Goal: Task Accomplishment & Management: Use online tool/utility

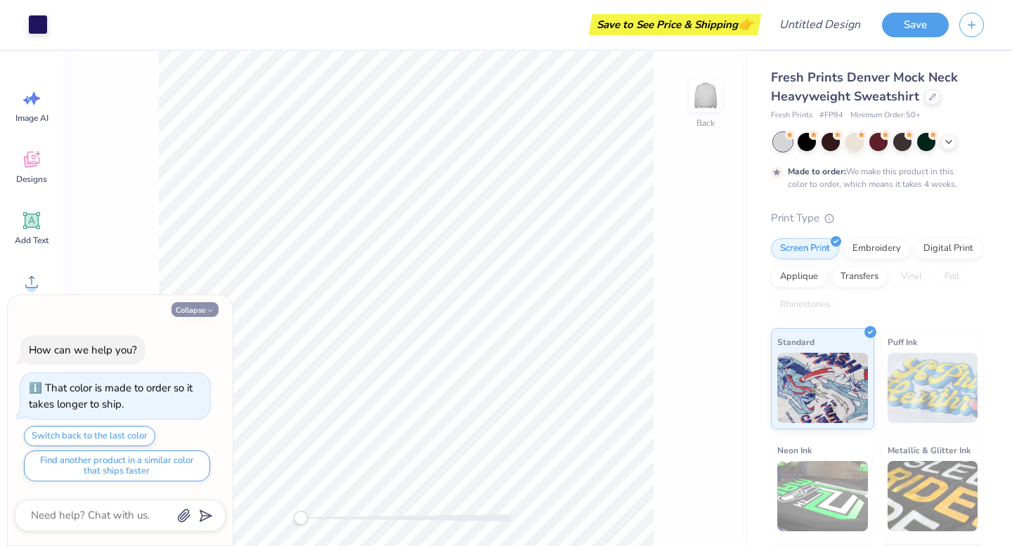
click at [191, 311] on button "Collapse" at bounding box center [195, 309] width 47 height 15
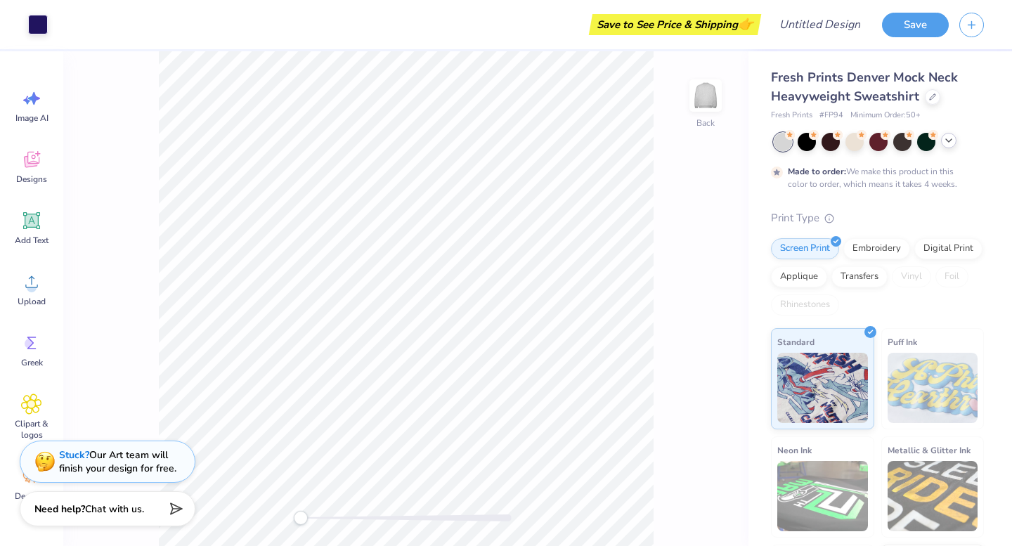
click at [948, 140] on icon at bounding box center [949, 140] width 11 height 11
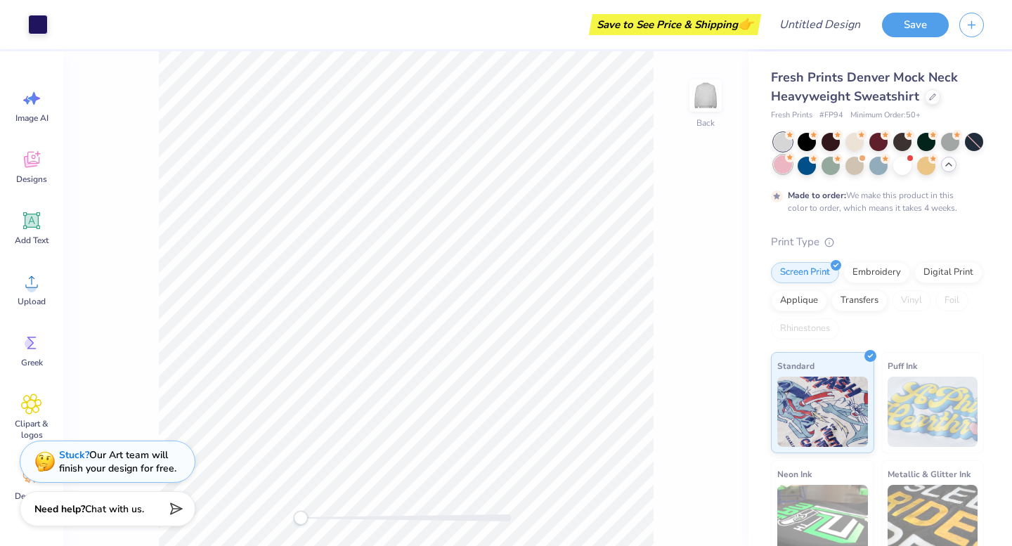
click at [792, 164] on div at bounding box center [783, 164] width 18 height 18
click at [838, 166] on div at bounding box center [831, 164] width 18 height 18
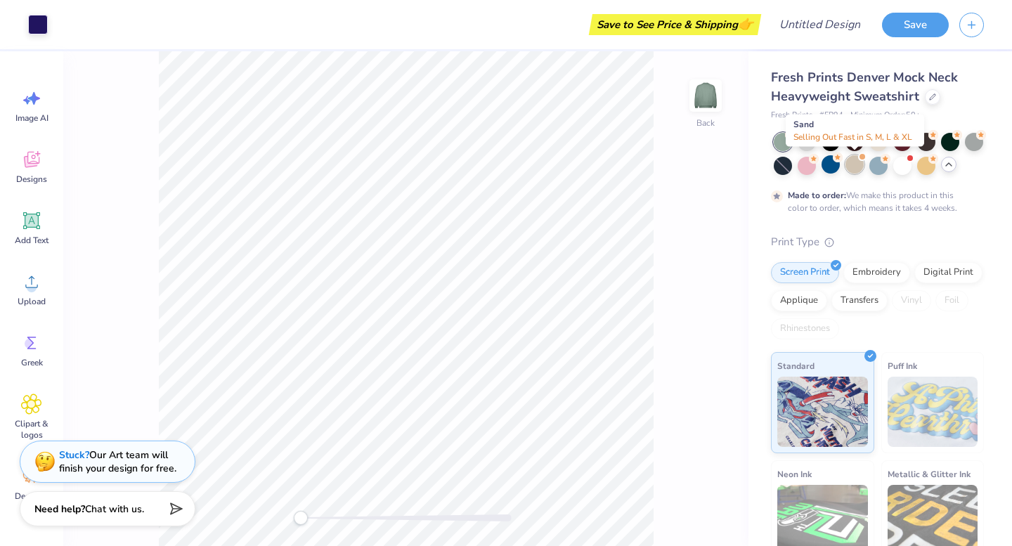
click at [853, 167] on div at bounding box center [855, 164] width 18 height 18
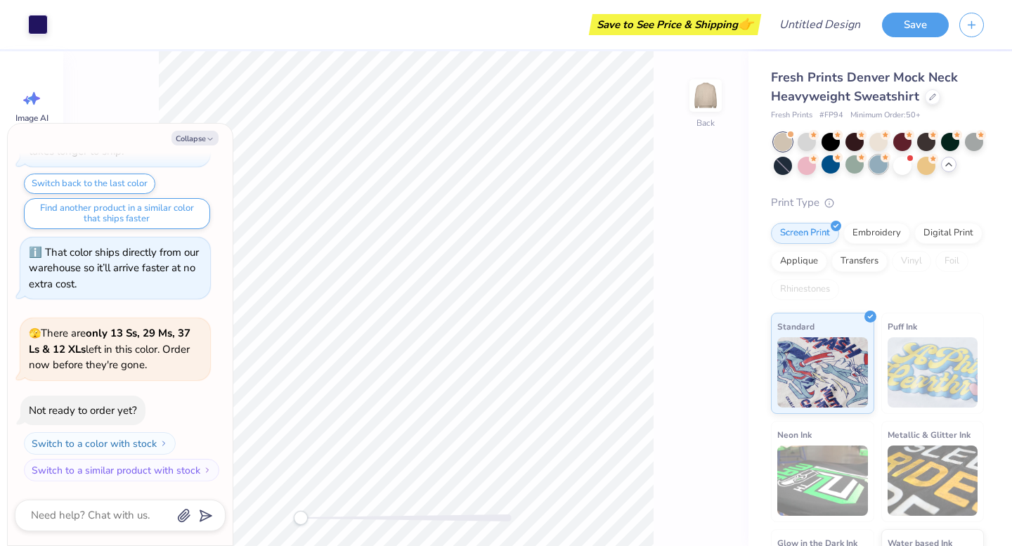
click at [872, 168] on div at bounding box center [879, 164] width 18 height 18
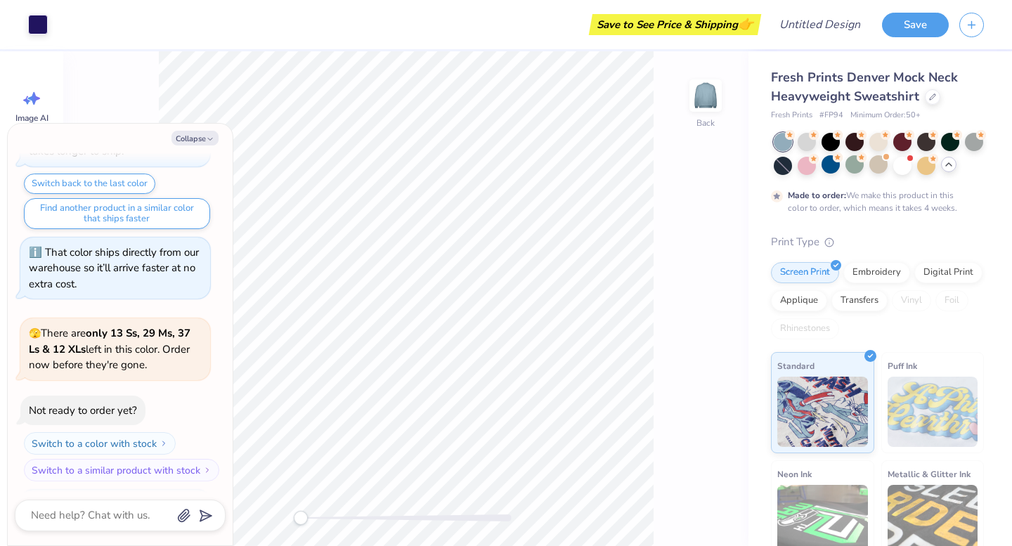
scroll to position [198, 0]
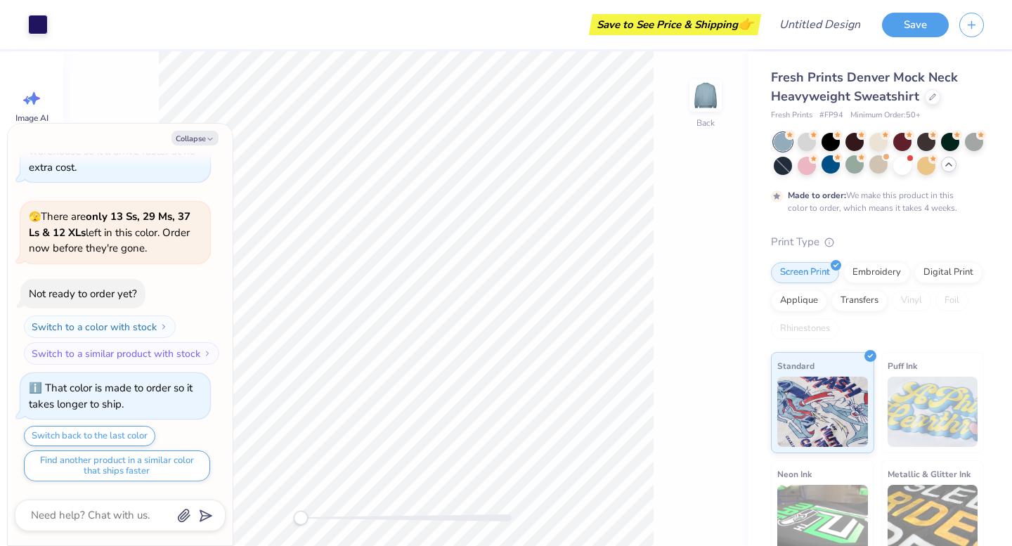
click at [784, 141] on div at bounding box center [783, 142] width 18 height 18
click at [803, 143] on div at bounding box center [807, 140] width 18 height 18
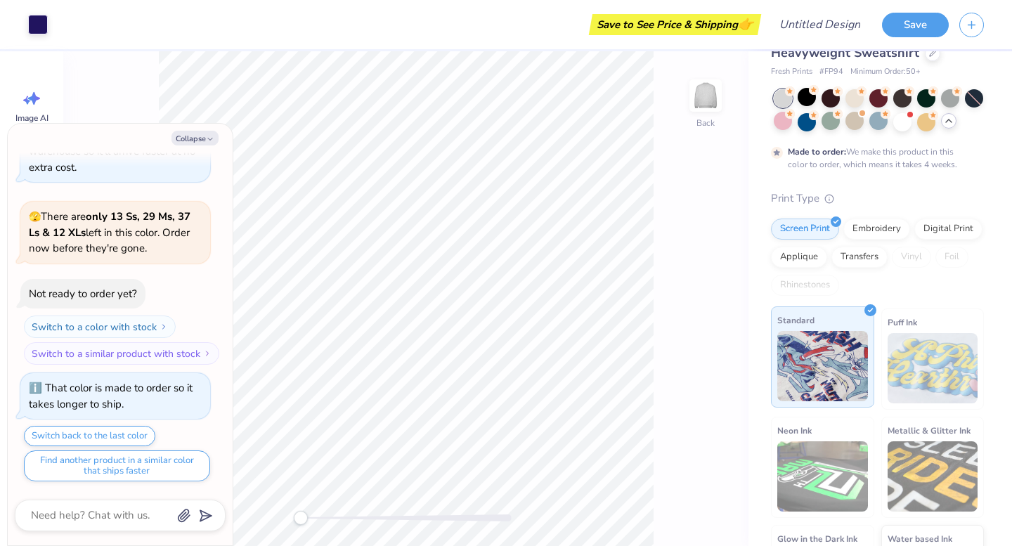
scroll to position [124, 0]
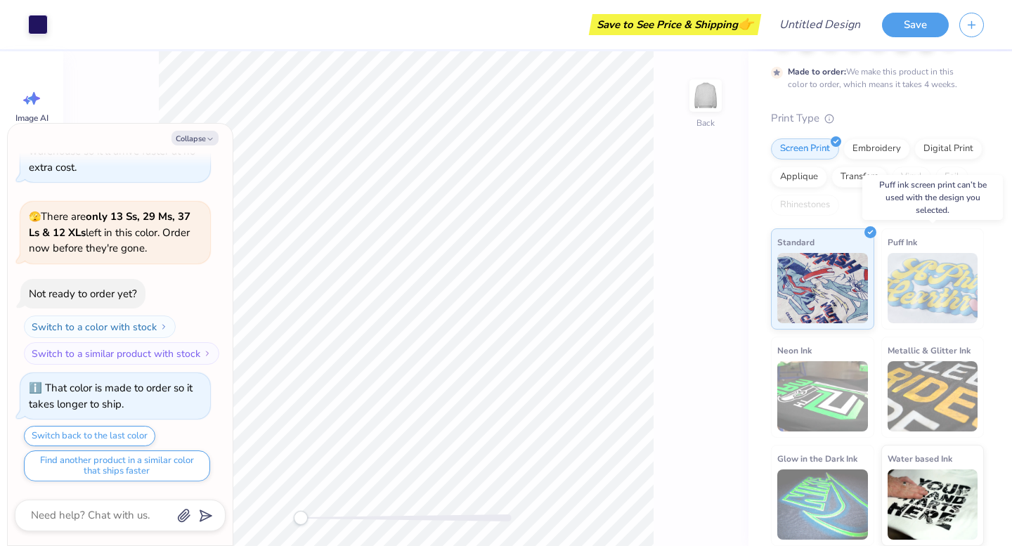
click at [944, 298] on img at bounding box center [933, 288] width 91 height 70
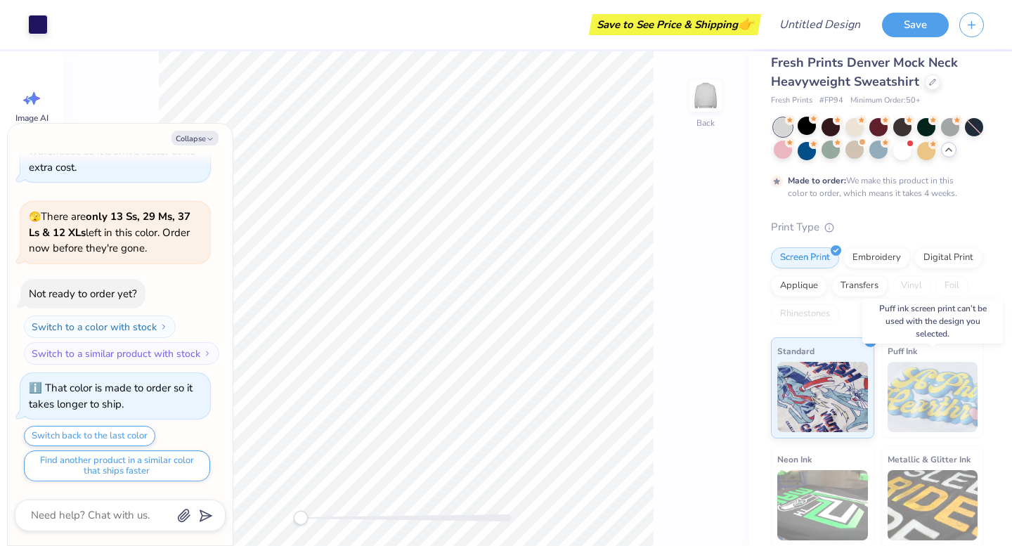
scroll to position [0, 0]
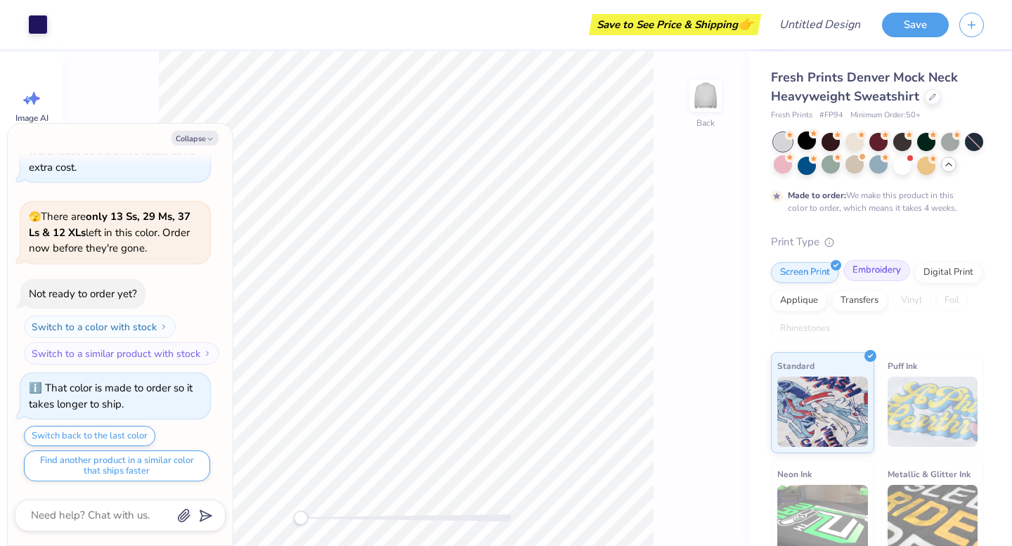
click at [870, 277] on div "Embroidery" at bounding box center [877, 270] width 67 height 21
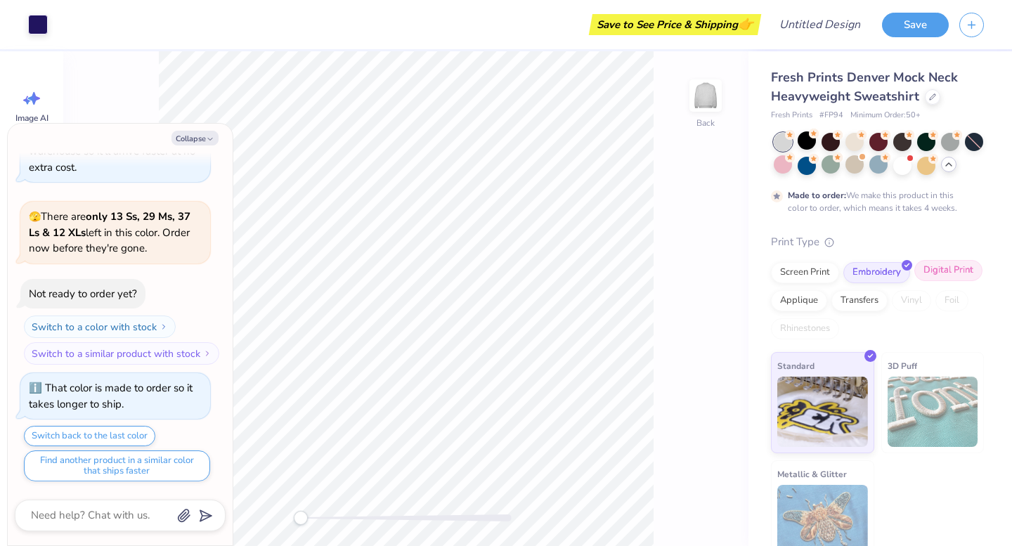
click at [936, 274] on div "Digital Print" at bounding box center [949, 270] width 68 height 21
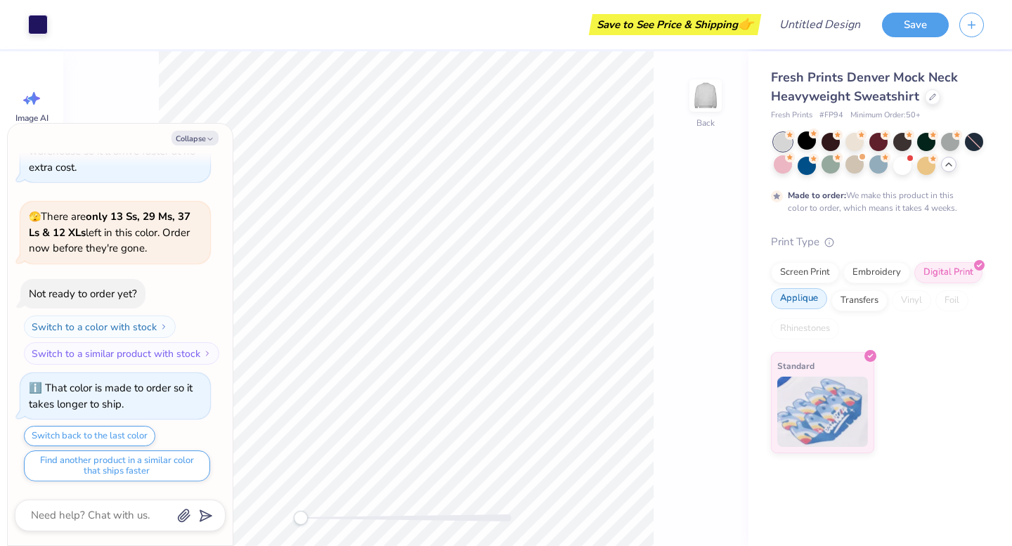
click at [800, 307] on div "Applique" at bounding box center [799, 298] width 56 height 21
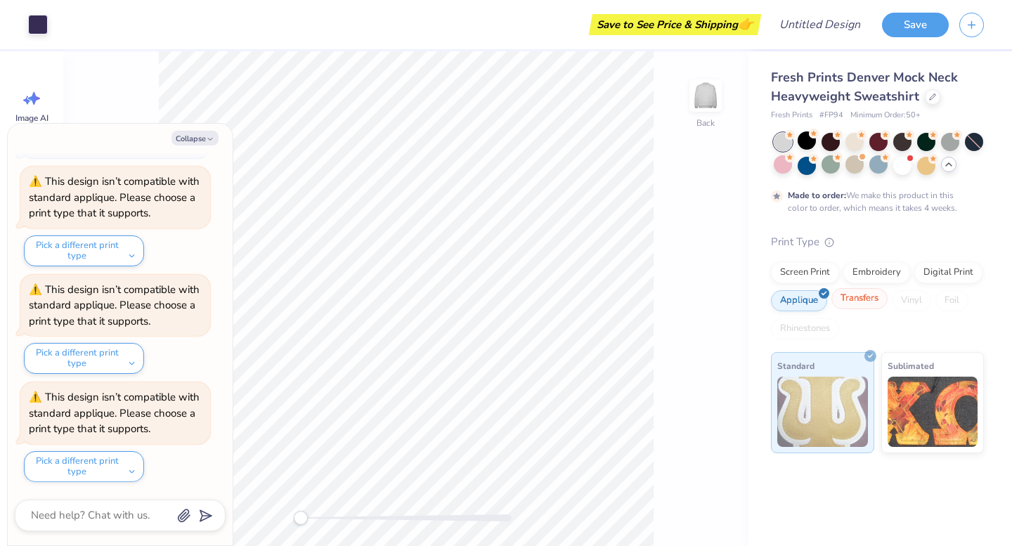
click at [854, 304] on div "Transfers" at bounding box center [860, 298] width 56 height 21
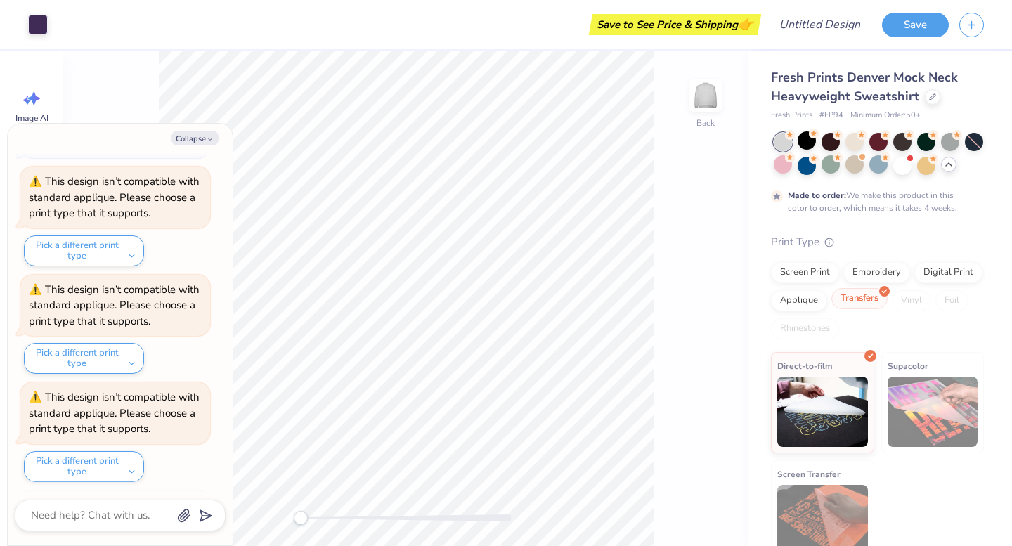
scroll to position [693, 0]
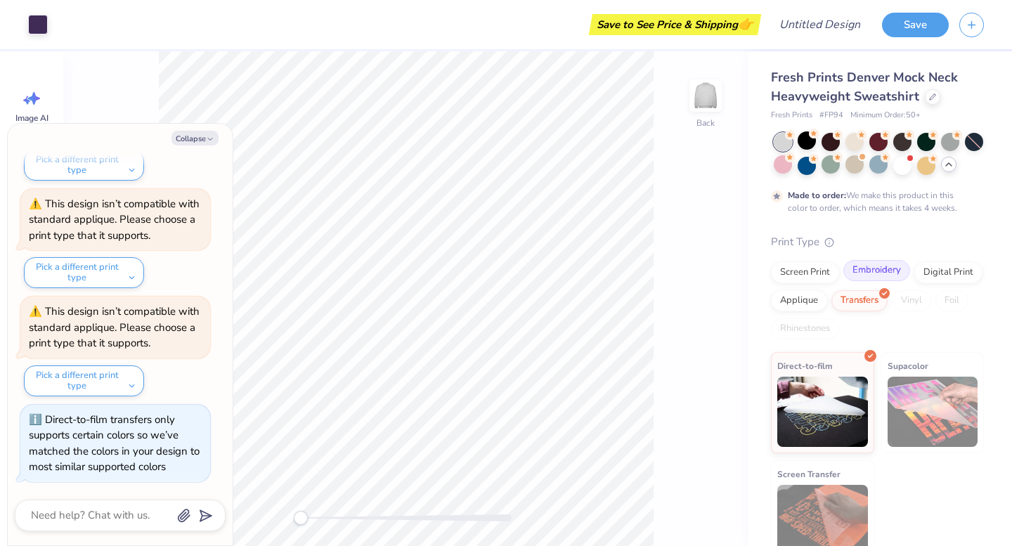
click at [868, 279] on div "Embroidery" at bounding box center [877, 270] width 67 height 21
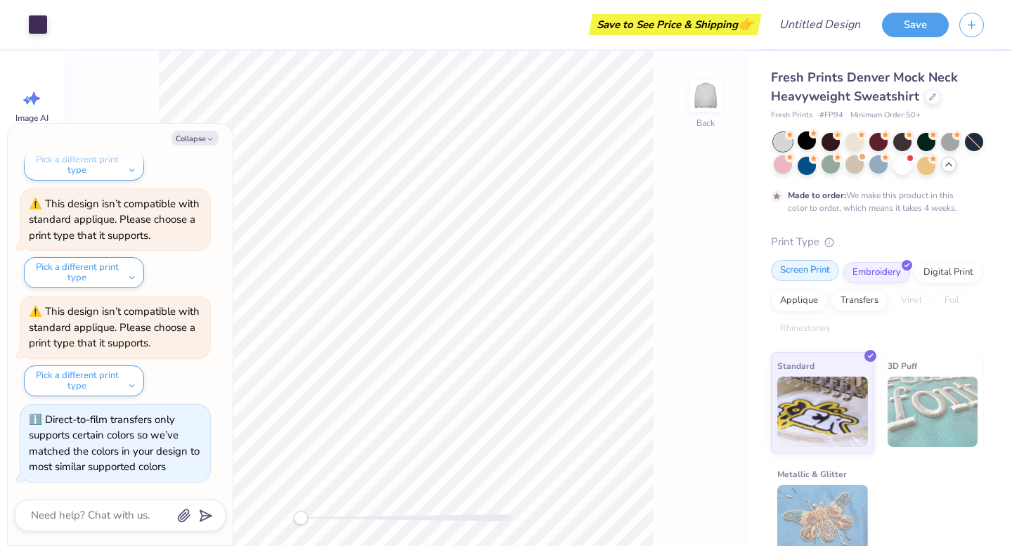
click at [832, 274] on div "Screen Print" at bounding box center [805, 270] width 68 height 21
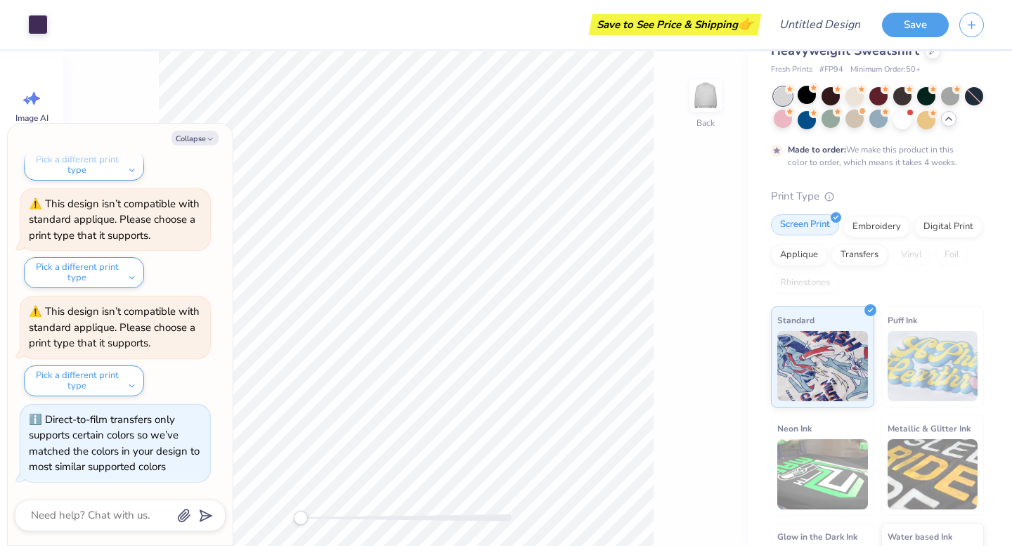
scroll to position [44, 0]
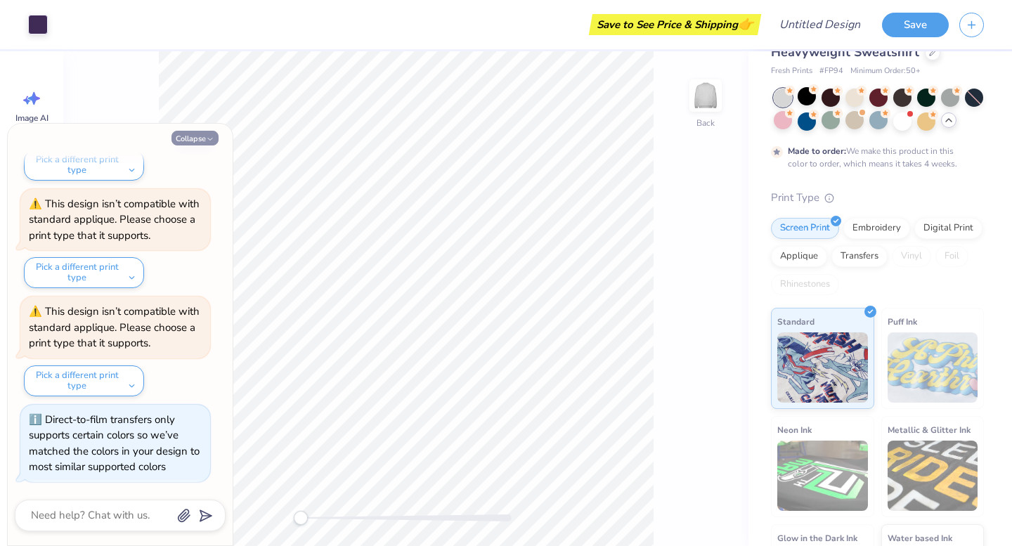
click at [206, 139] on icon "button" at bounding box center [210, 139] width 8 height 8
type textarea "x"
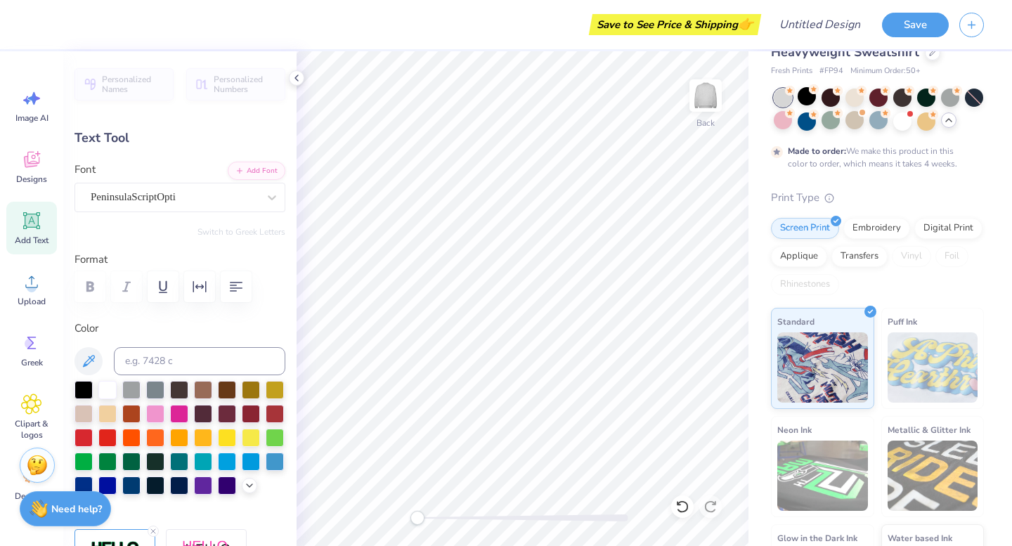
scroll to position [0, 0]
type textarea "G"
type textarea "Riley"
click at [564, 26] on div "Save to See Price & Shipping 👉" at bounding box center [398, 24] width 719 height 49
click at [176, 193] on div "PeninsulaScriptOpti" at bounding box center [174, 197] width 170 height 22
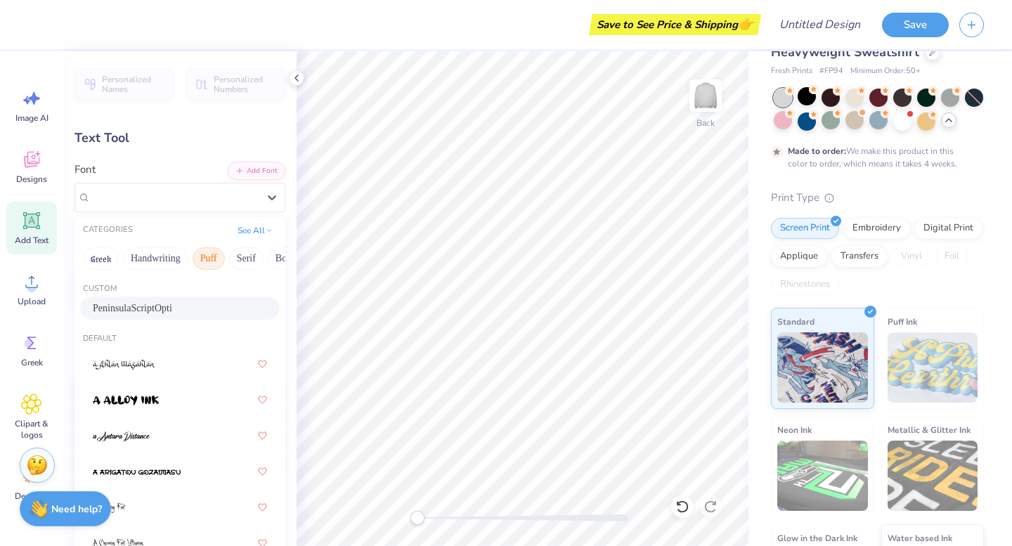
click at [209, 260] on button "Puff" at bounding box center [209, 258] width 32 height 22
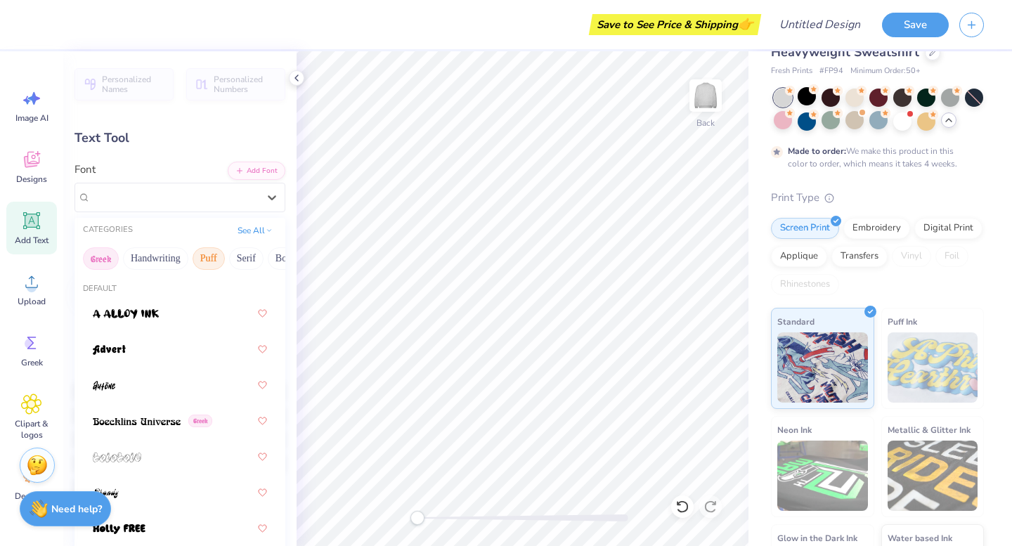
click at [94, 257] on button "Greek" at bounding box center [101, 258] width 36 height 22
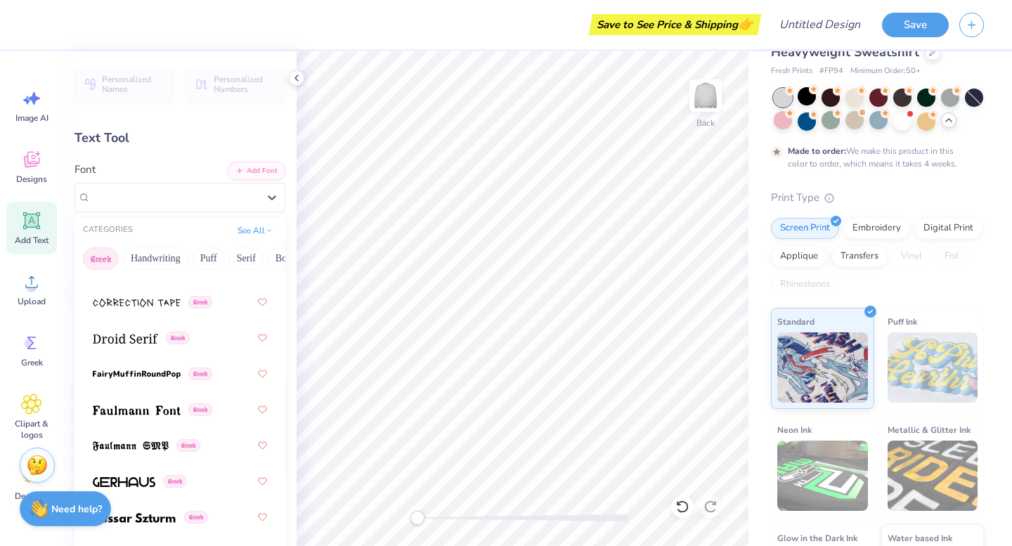
scroll to position [550, 0]
click at [127, 374] on img at bounding box center [137, 374] width 88 height 10
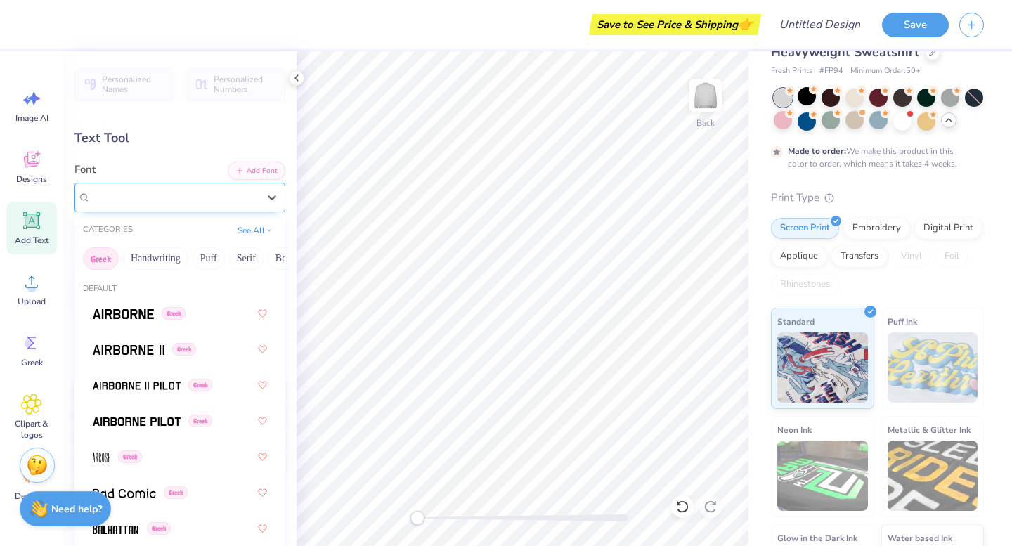
click at [176, 195] on div "FairyMuffinRoundPop Greek" at bounding box center [174, 197] width 170 height 22
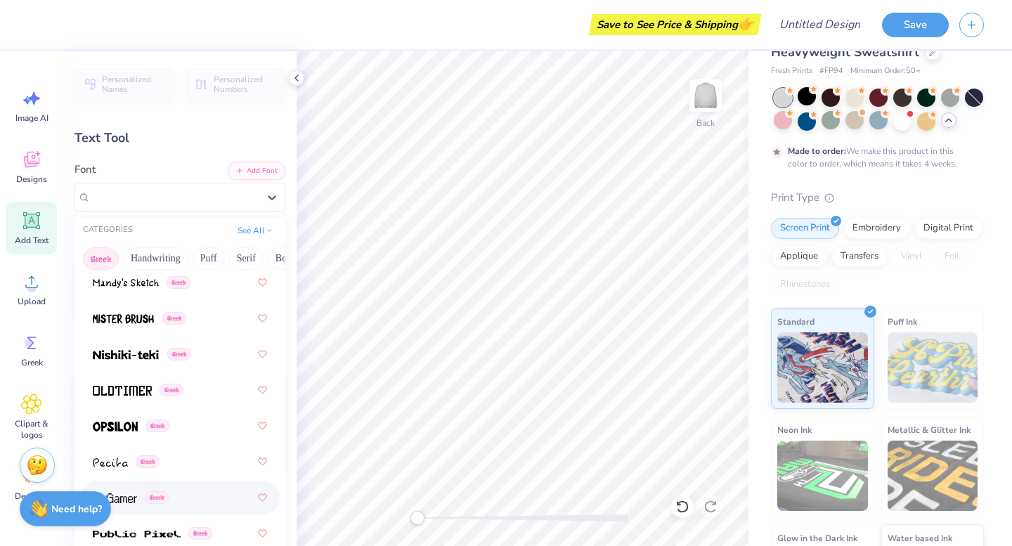
scroll to position [978, 0]
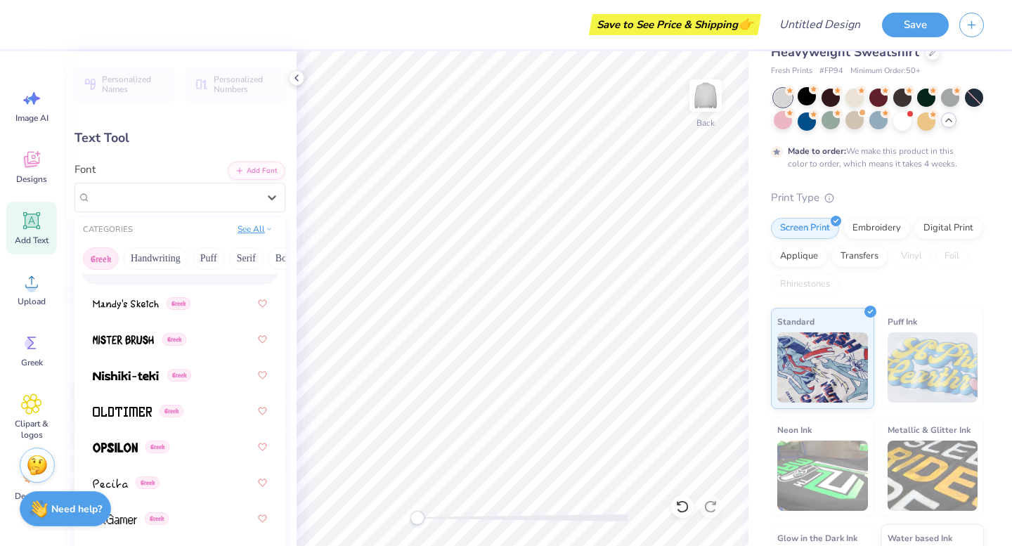
click at [247, 233] on button "See All" at bounding box center [255, 229] width 44 height 14
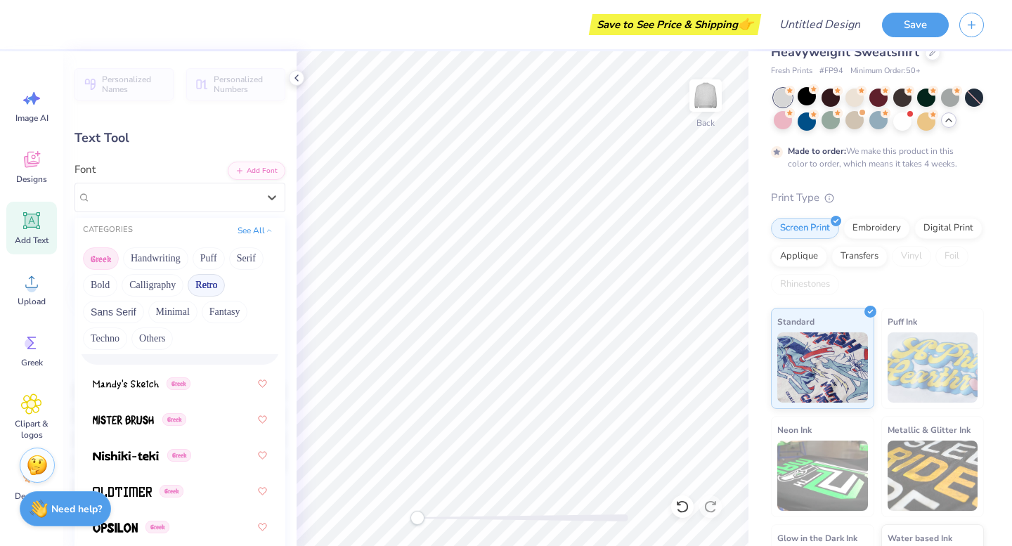
click at [210, 288] on button "Retro" at bounding box center [206, 285] width 37 height 22
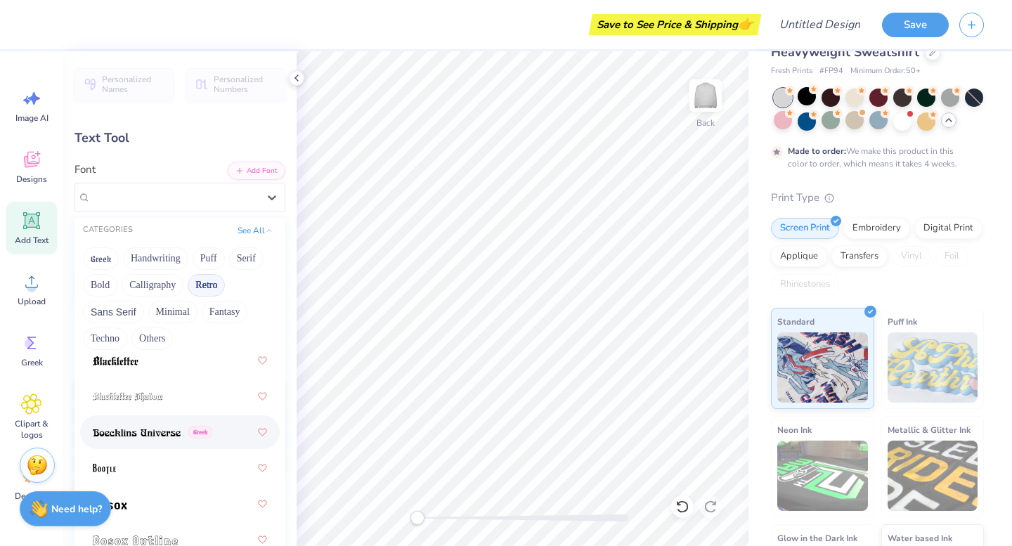
scroll to position [99, 0]
click at [221, 433] on div "Greek" at bounding box center [180, 437] width 174 height 25
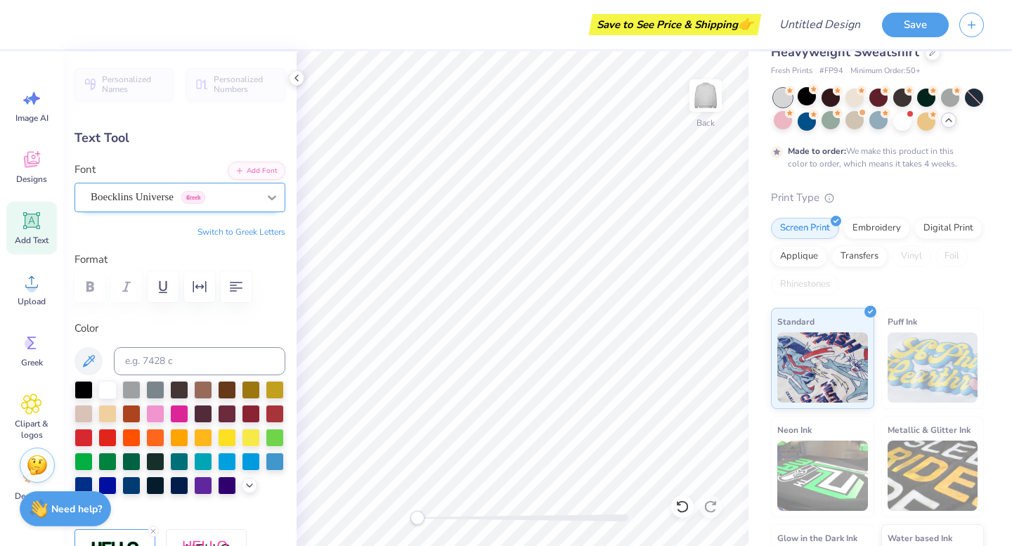
click at [262, 200] on div at bounding box center [271, 197] width 25 height 25
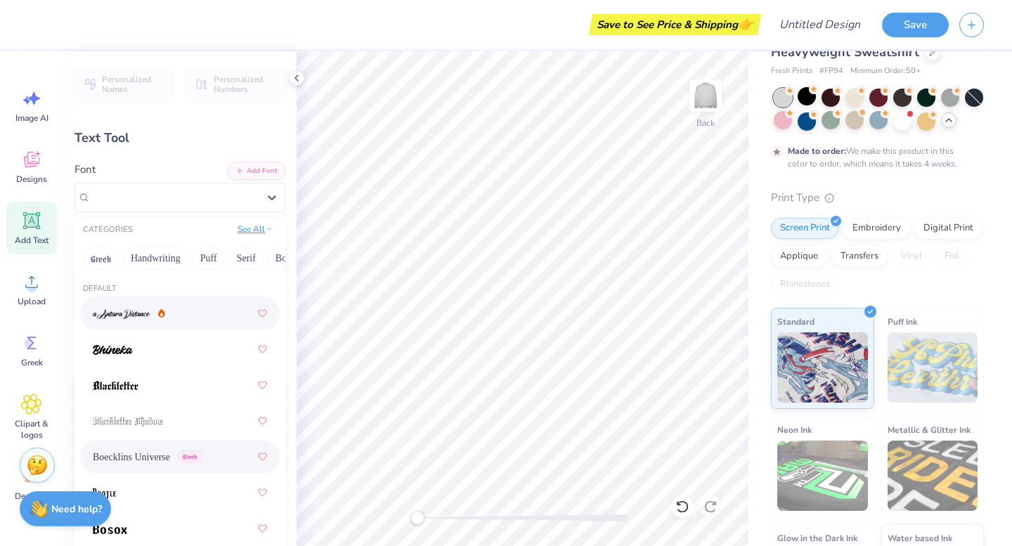
click at [256, 233] on button "See All" at bounding box center [255, 229] width 44 height 14
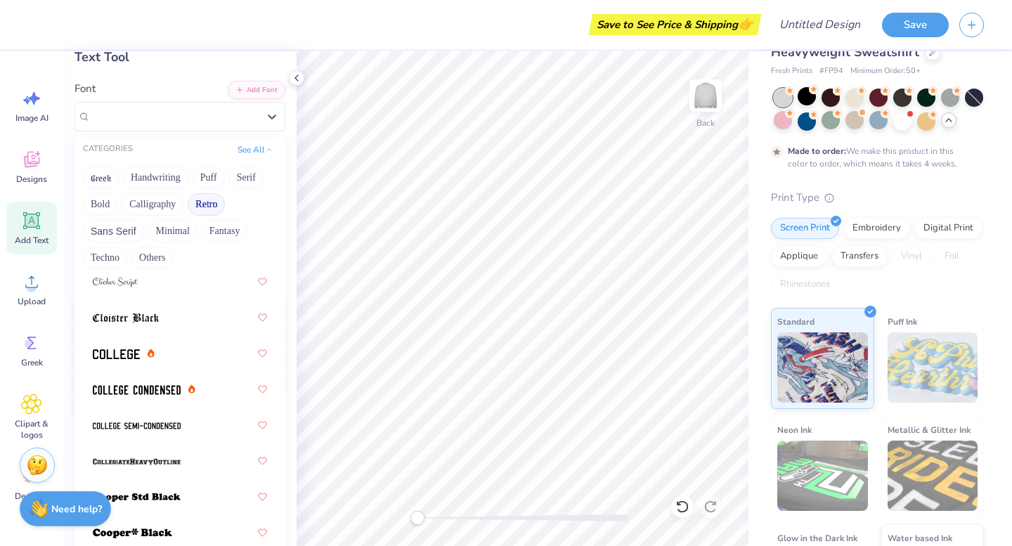
scroll to position [750, 0]
click at [165, 416] on div at bounding box center [180, 423] width 174 height 25
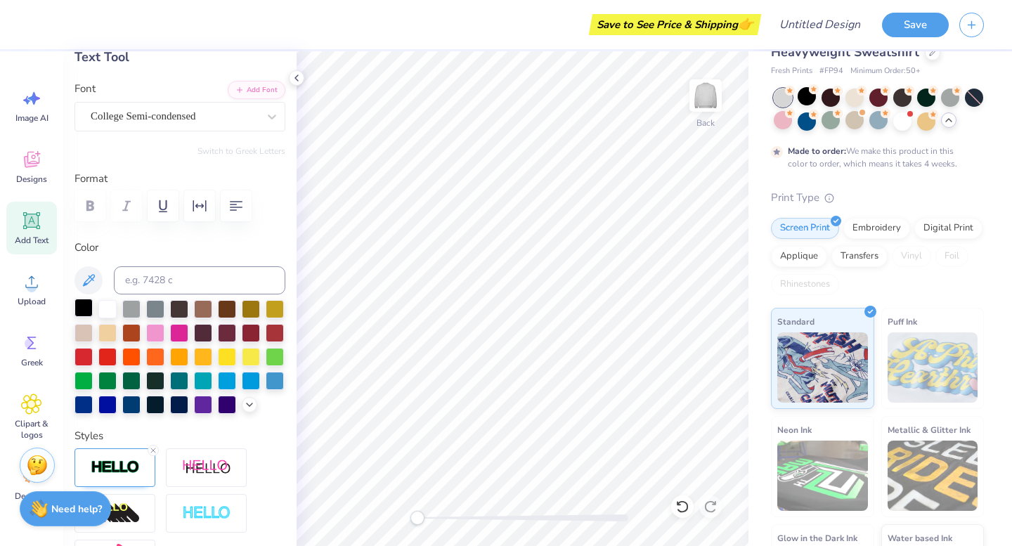
click at [80, 304] on div at bounding box center [84, 308] width 18 height 18
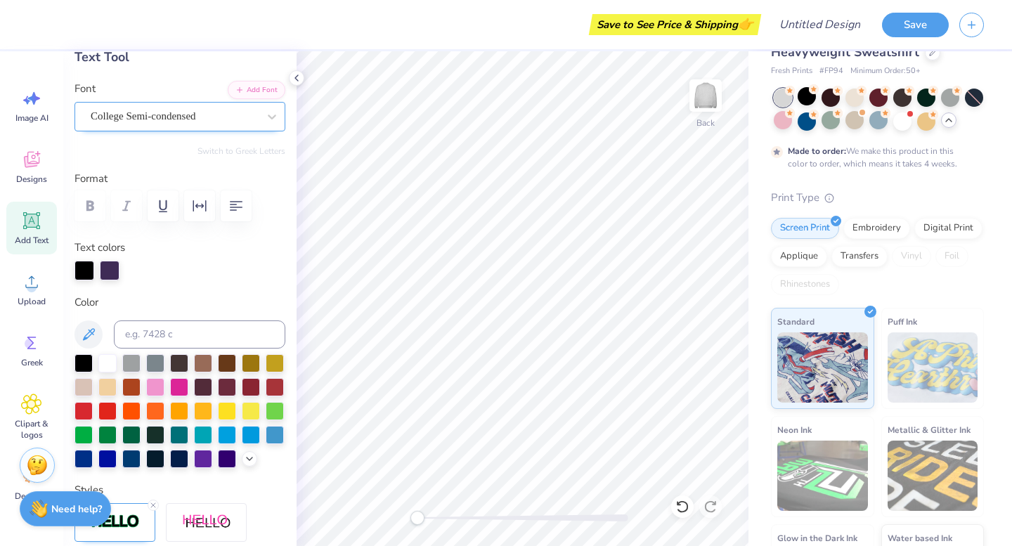
click at [205, 118] on div "College Semi-condensed" at bounding box center [174, 116] width 170 height 22
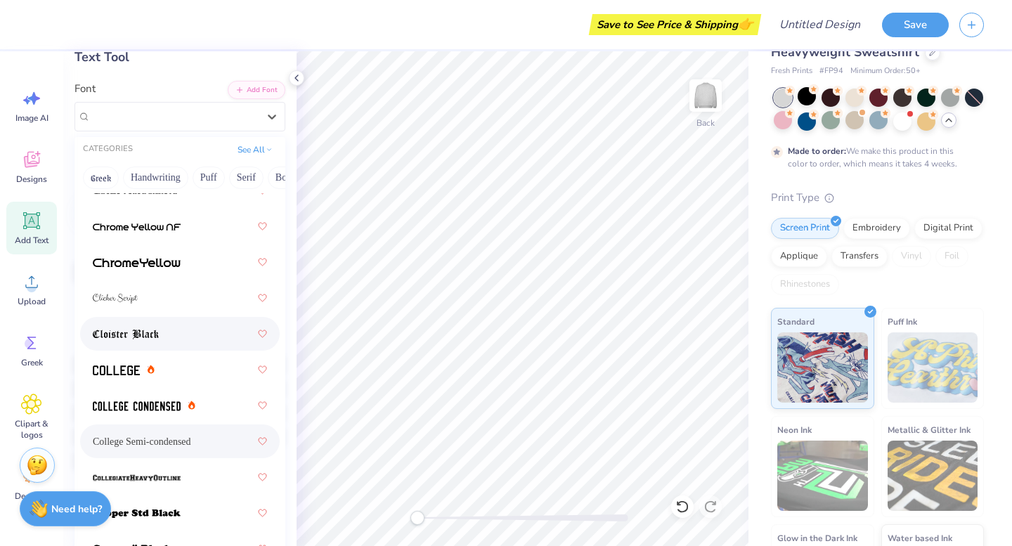
scroll to position [692, 0]
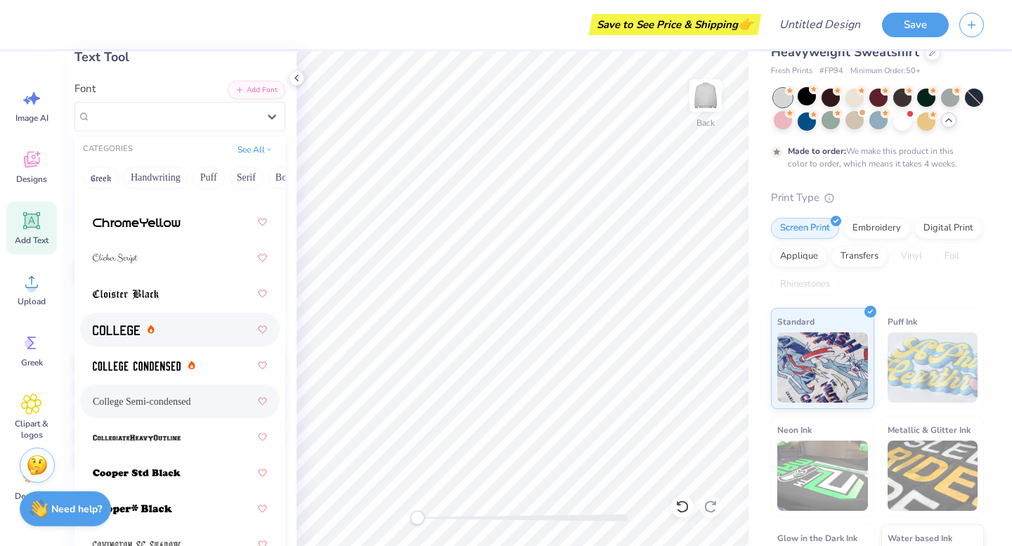
click at [161, 332] on div at bounding box center [180, 329] width 174 height 25
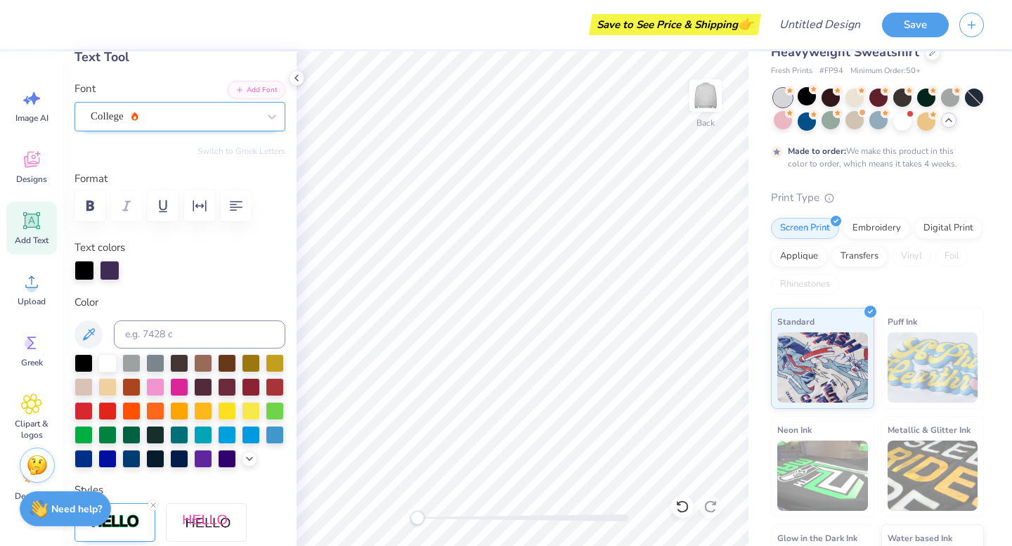
click at [248, 115] on div "College" at bounding box center [174, 116] width 170 height 22
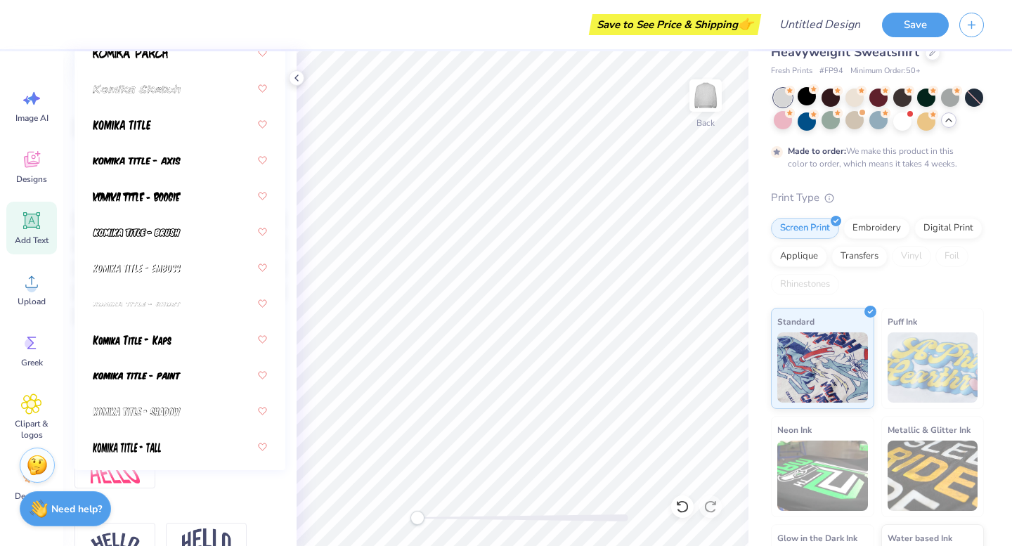
scroll to position [1750, 0]
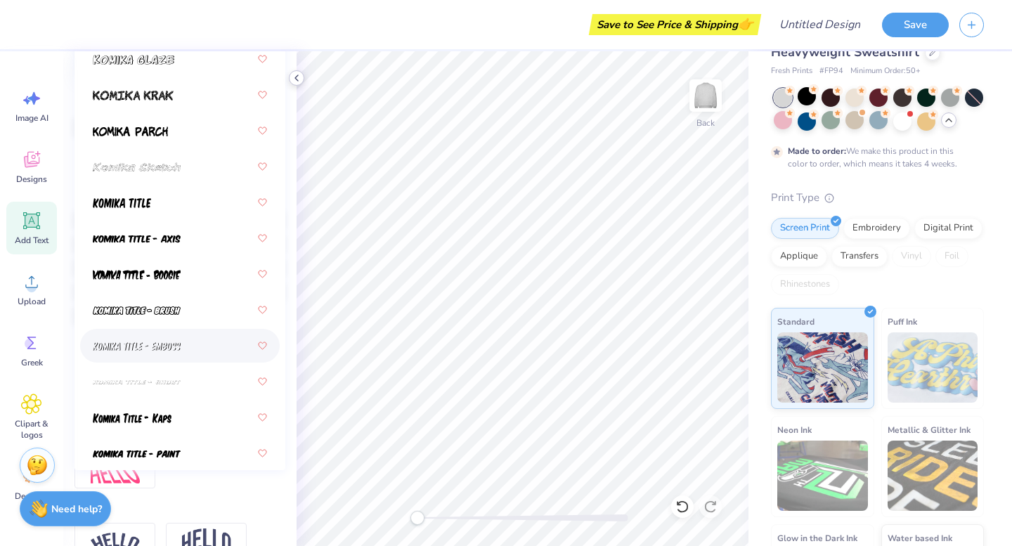
click at [300, 82] on icon at bounding box center [296, 77] width 11 height 11
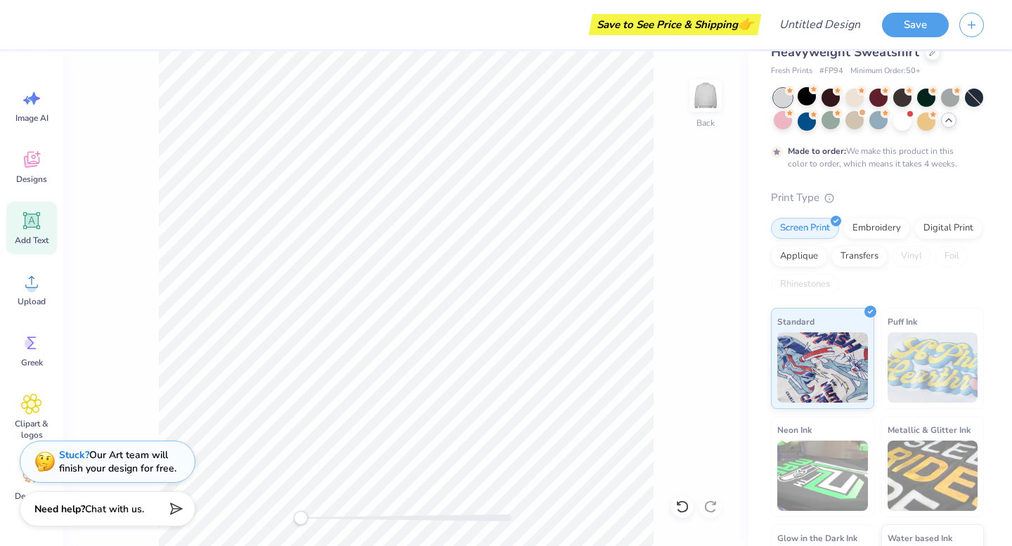
type input "0.5"
type input "6.11"
type input "1.93"
type input "3.30"
type input "0.5"
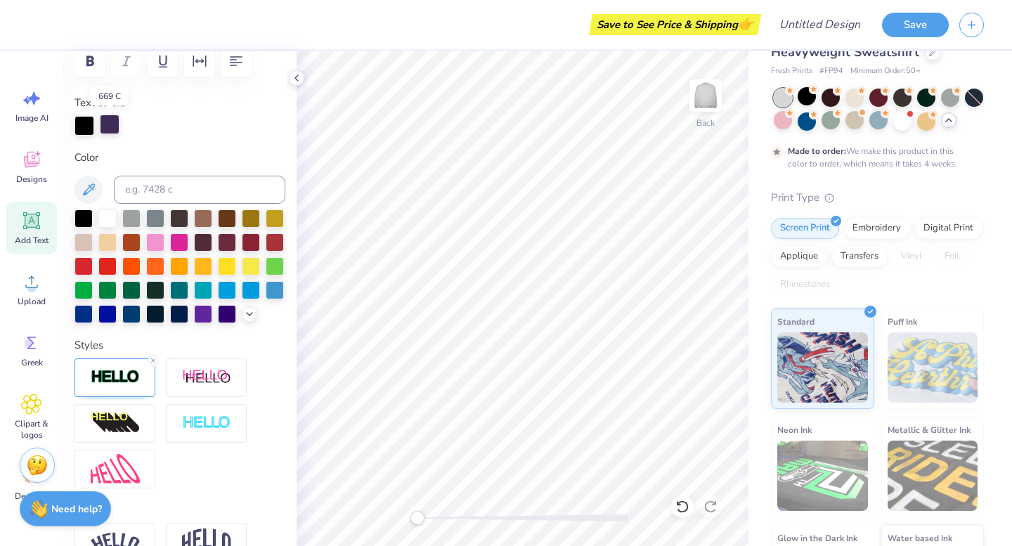
click at [112, 127] on div at bounding box center [110, 125] width 20 height 20
click at [80, 125] on div at bounding box center [85, 125] width 20 height 20
click at [255, 312] on div at bounding box center [249, 312] width 15 height 15
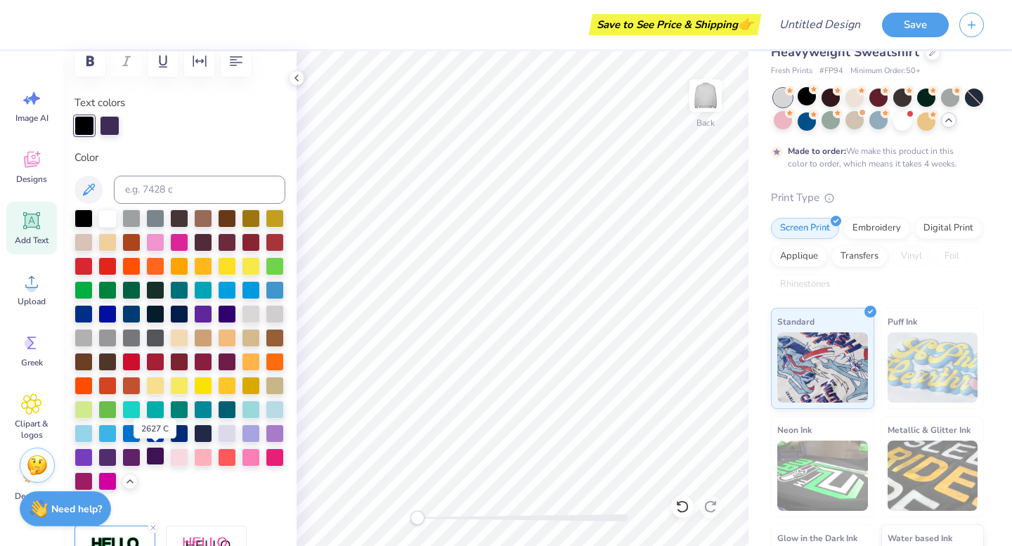
click at [155, 457] on div at bounding box center [155, 456] width 18 height 18
click at [106, 457] on div at bounding box center [107, 456] width 18 height 18
click at [81, 117] on div at bounding box center [85, 125] width 20 height 20
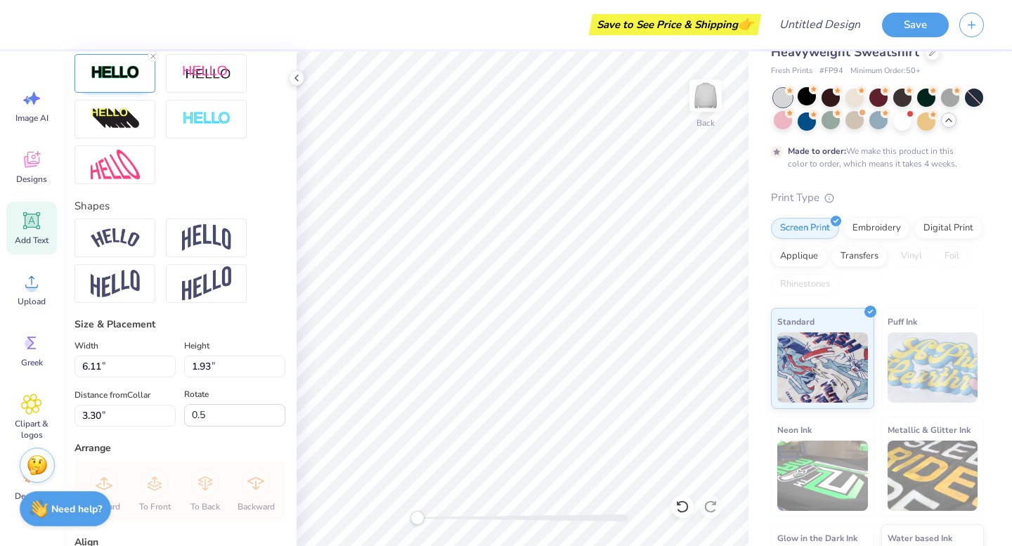
scroll to position [683, 0]
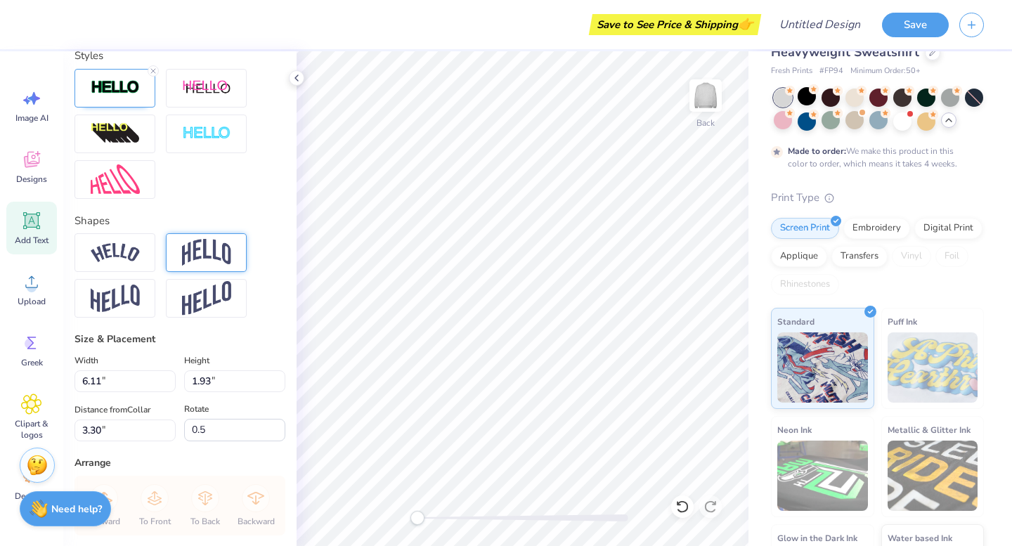
click at [221, 252] on img at bounding box center [206, 252] width 49 height 27
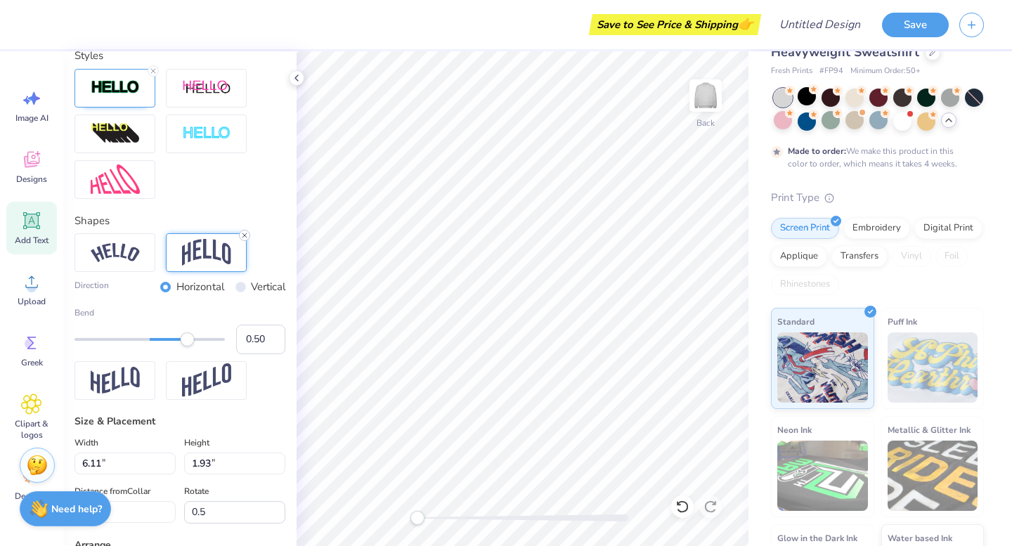
click at [243, 239] on icon at bounding box center [244, 235] width 8 height 8
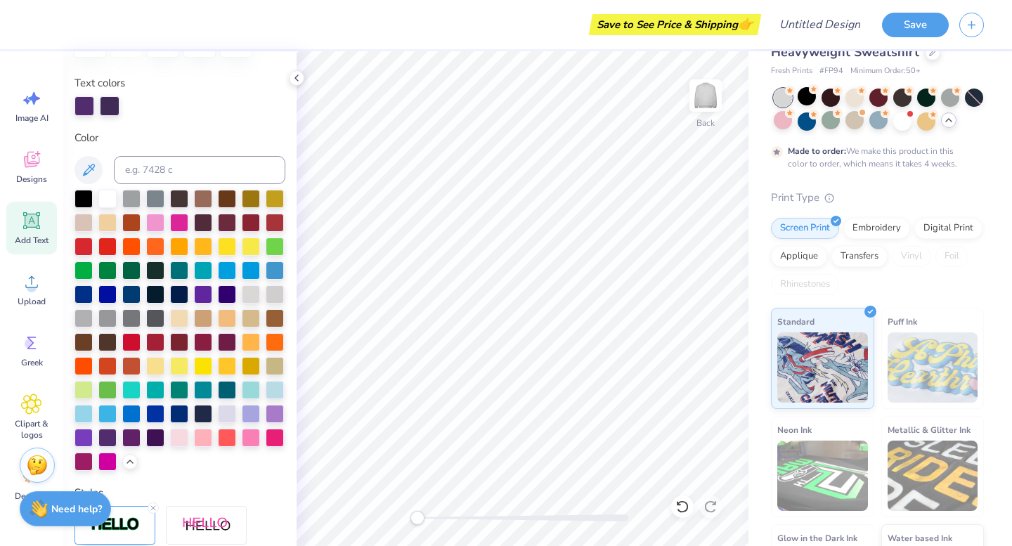
scroll to position [0, 0]
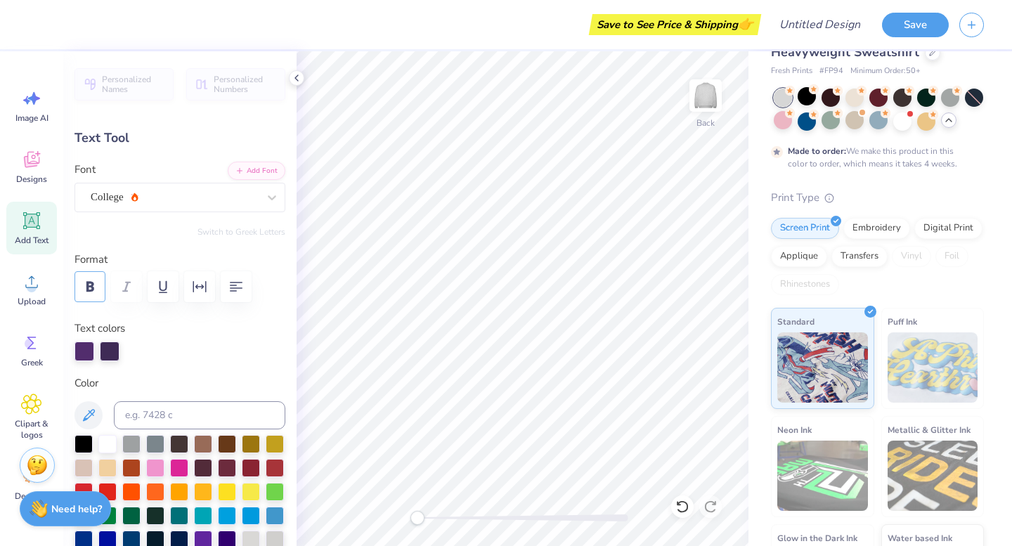
click at [90, 290] on icon "button" at bounding box center [90, 287] width 8 height 10
click at [221, 286] on button "button" at bounding box center [236, 286] width 31 height 31
click at [301, 77] on icon at bounding box center [296, 77] width 11 height 11
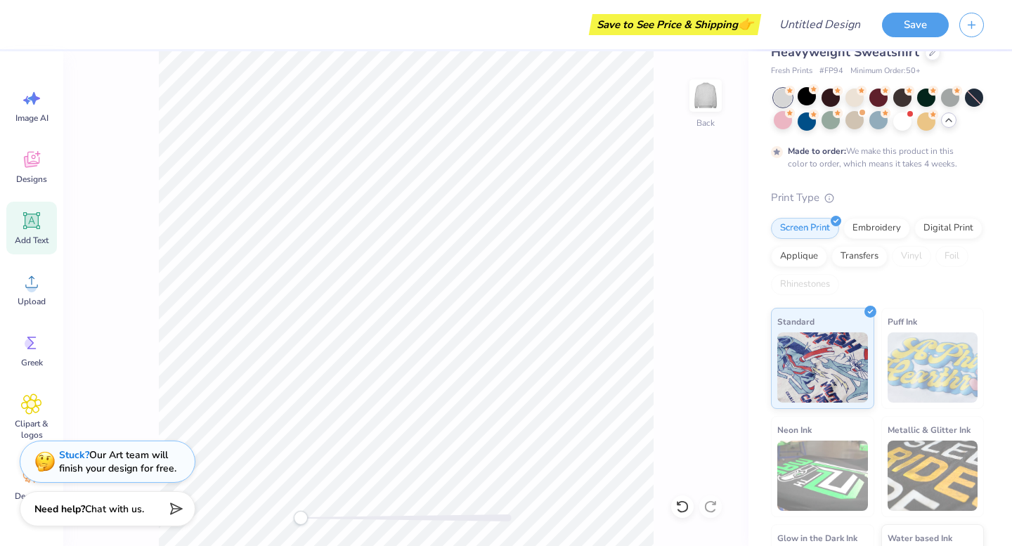
type input "9.22"
type input "2.68"
type input "3.28"
type input "11.55"
type input "3.36"
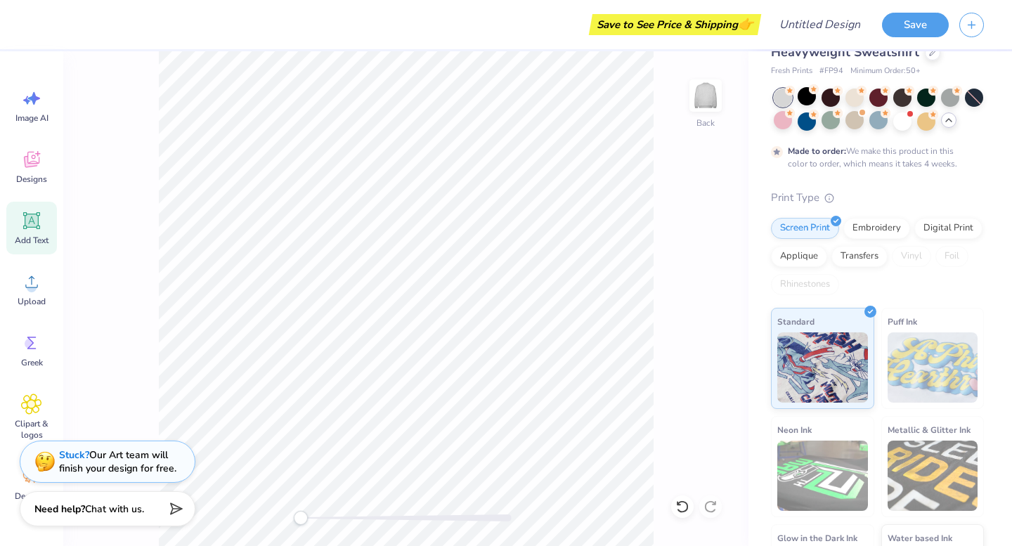
type input "3.26"
type input "13.41"
type input "3.90"
type input "3.31"
type input "14.31"
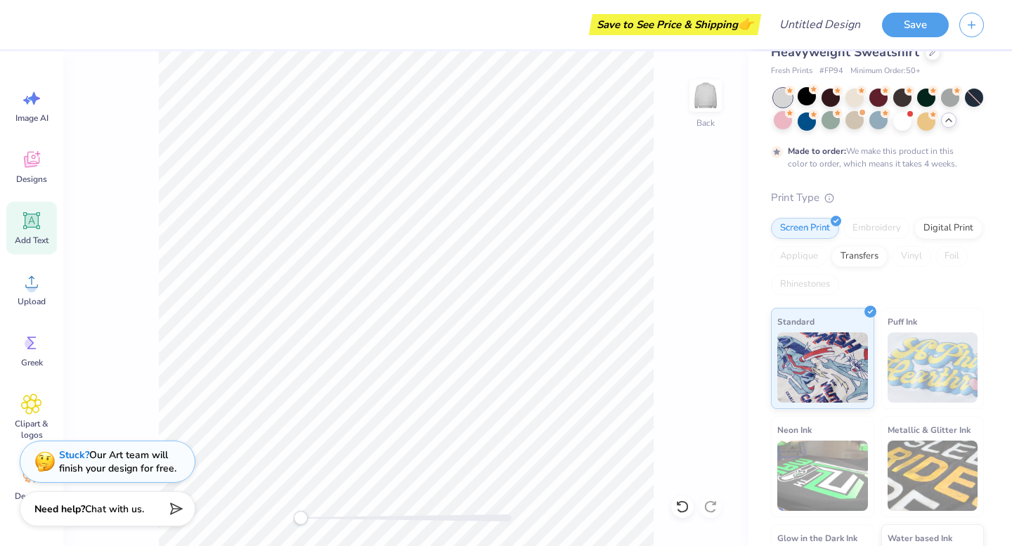
type input "4.16"
type input "3.38"
type input "0.0"
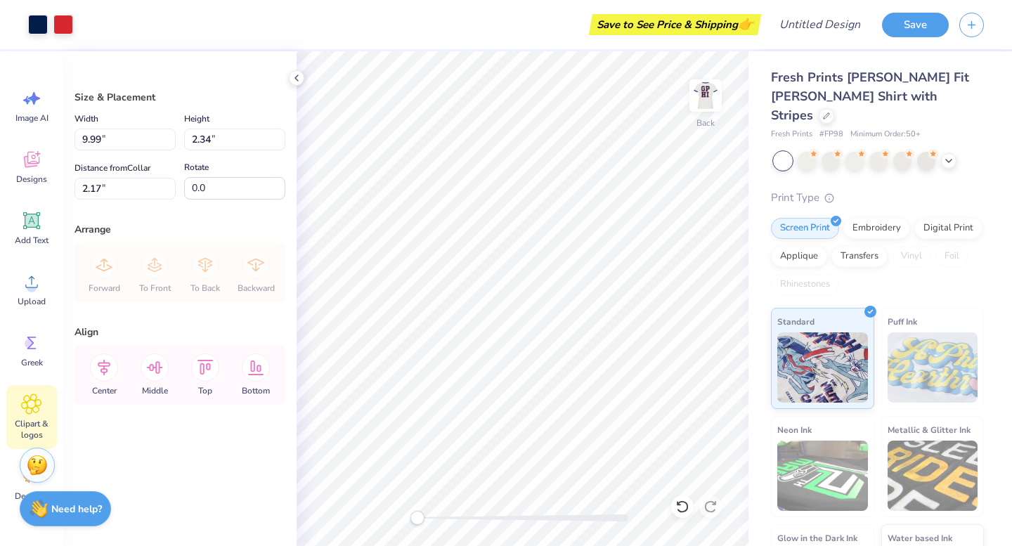
click at [37, 394] on icon at bounding box center [31, 404] width 20 height 21
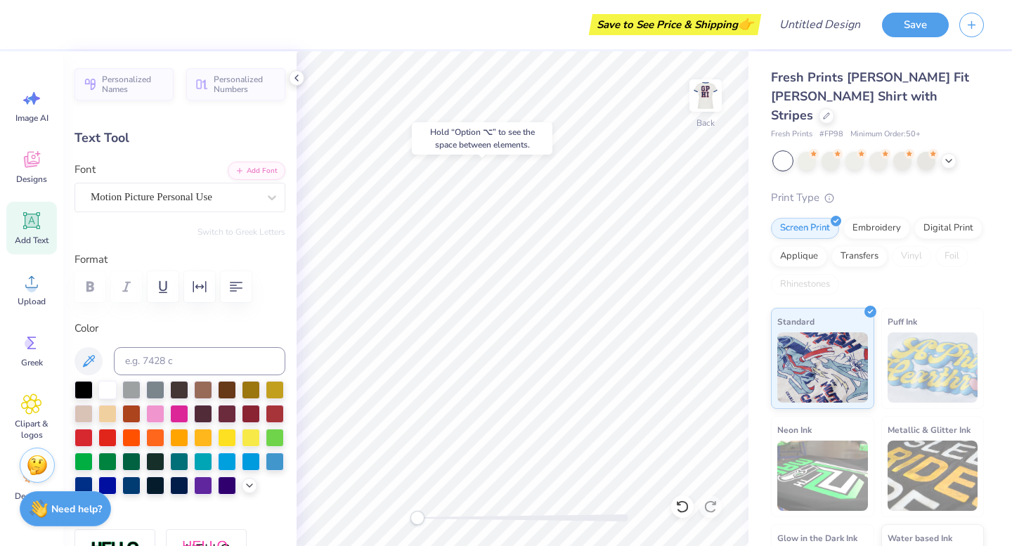
scroll to position [26, 0]
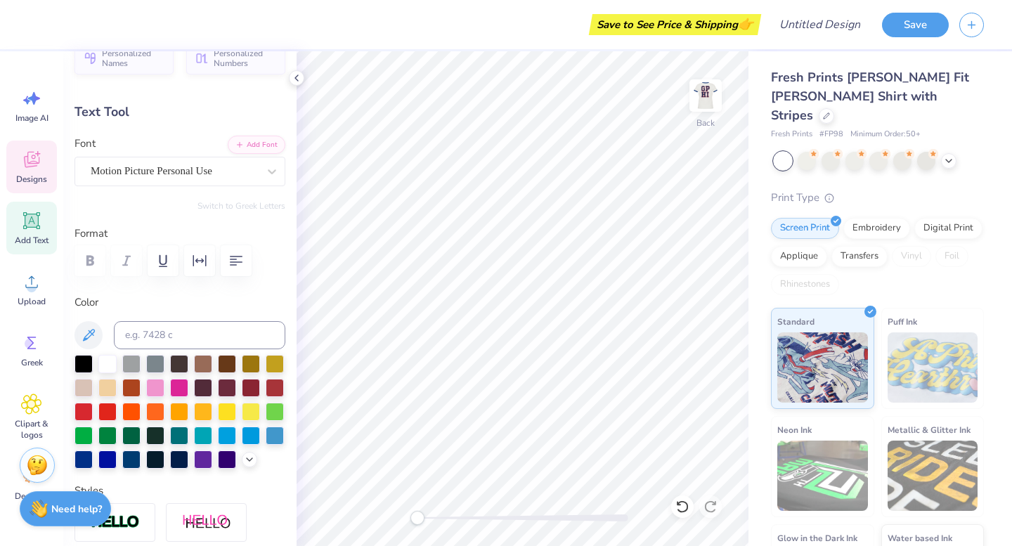
click at [43, 168] on div "Designs" at bounding box center [31, 167] width 51 height 53
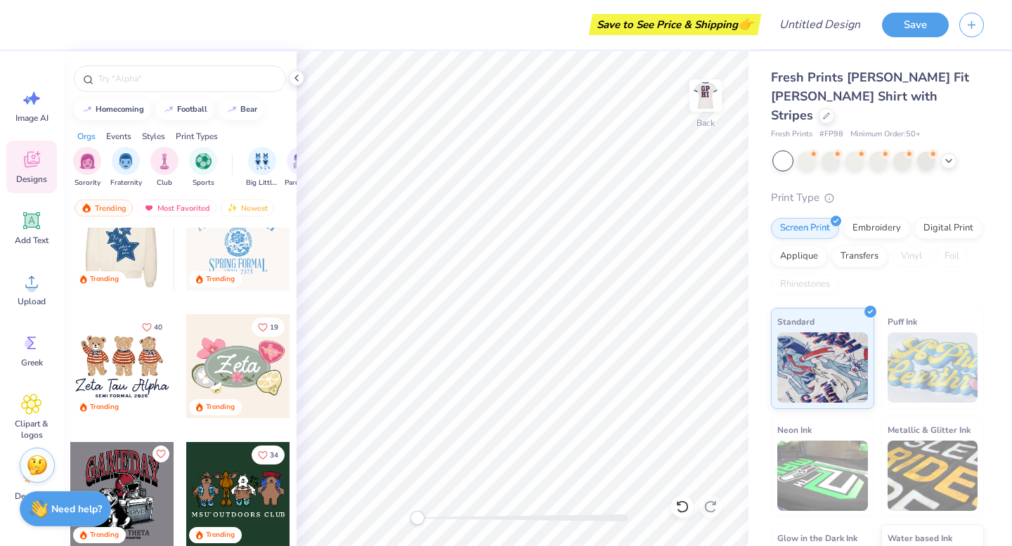
scroll to position [562, 0]
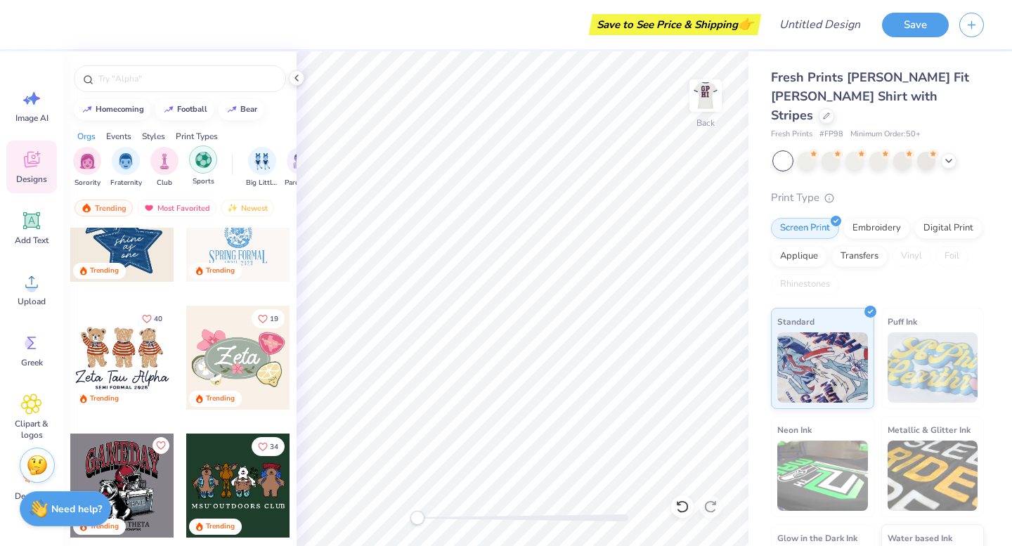
click at [207, 157] on img "filter for Sports" at bounding box center [203, 160] width 16 height 16
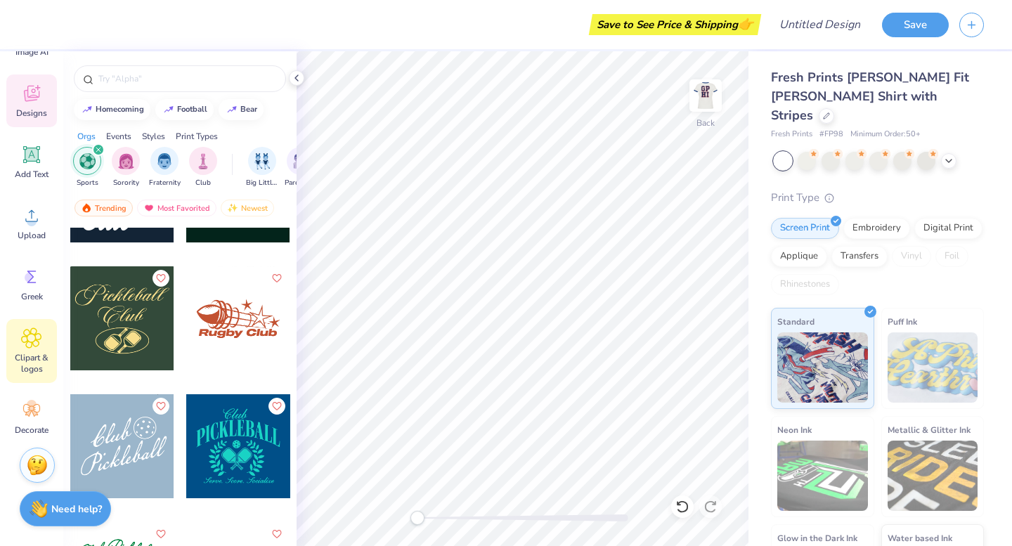
scroll to position [69, 0]
click at [27, 422] on span "Decorate" at bounding box center [32, 427] width 34 height 11
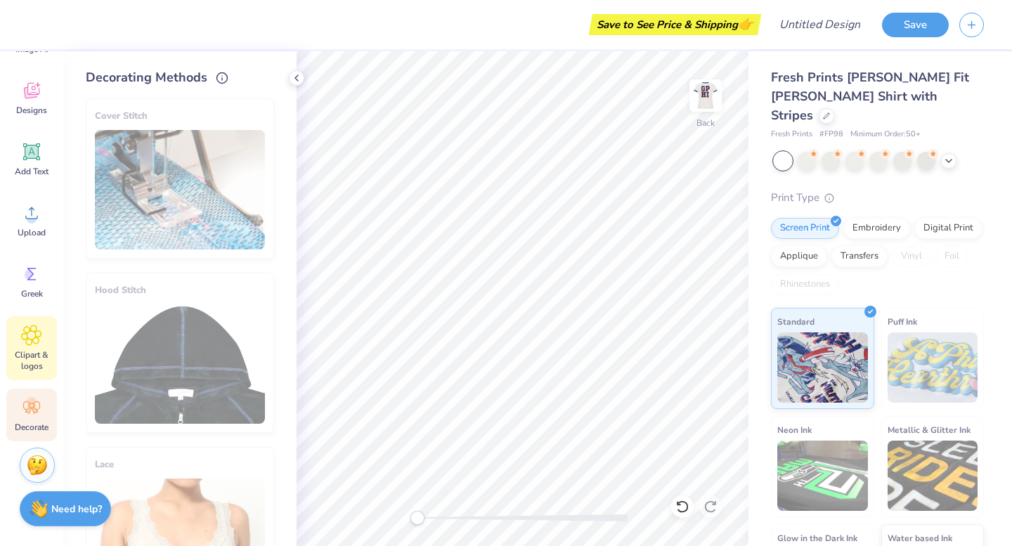
click at [34, 356] on span "Clipart & logos" at bounding box center [31, 360] width 46 height 22
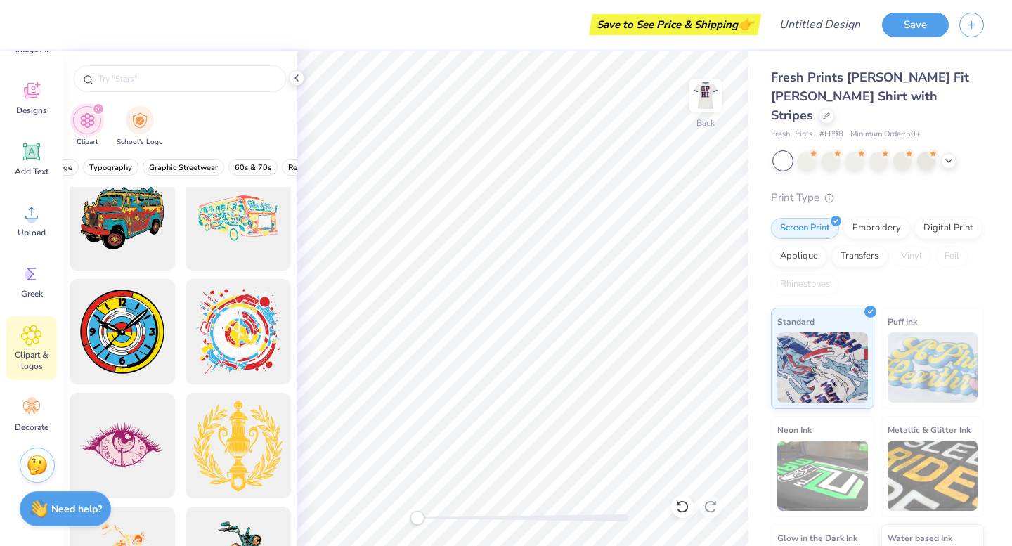
scroll to position [0, 170]
click at [189, 165] on span "Graphic Streetwear" at bounding box center [182, 167] width 69 height 11
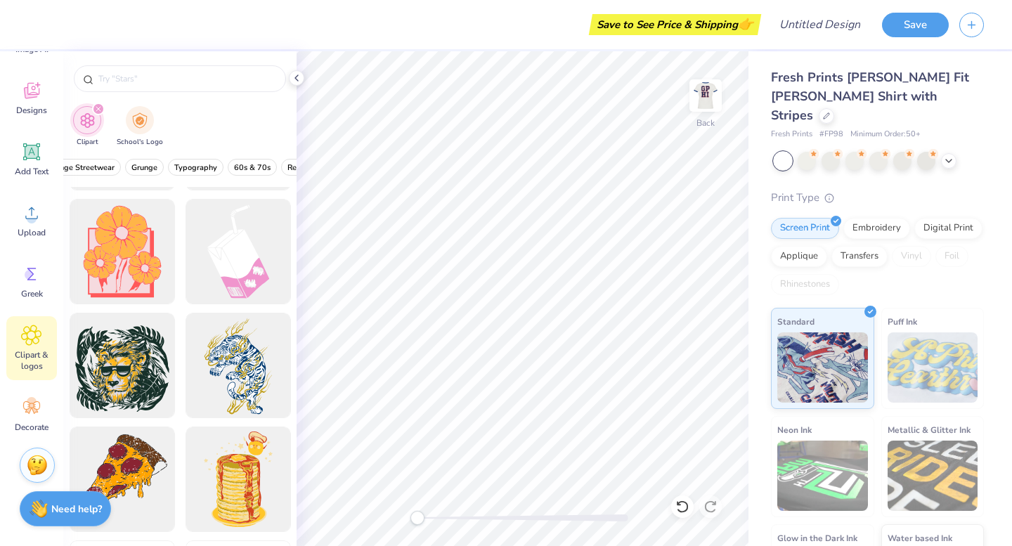
scroll to position [715, 0]
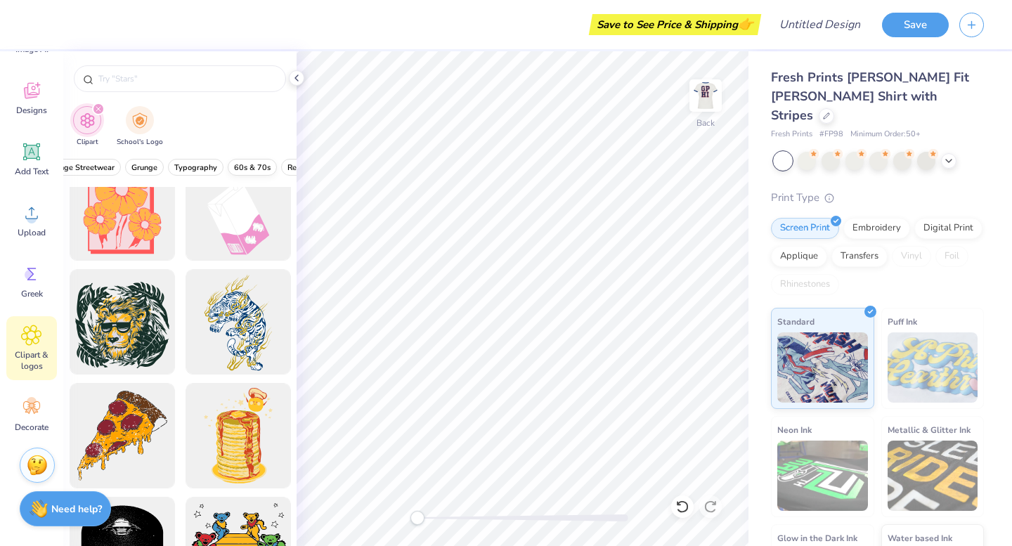
click at [240, 172] on span "60s & 70s" at bounding box center [252, 167] width 37 height 11
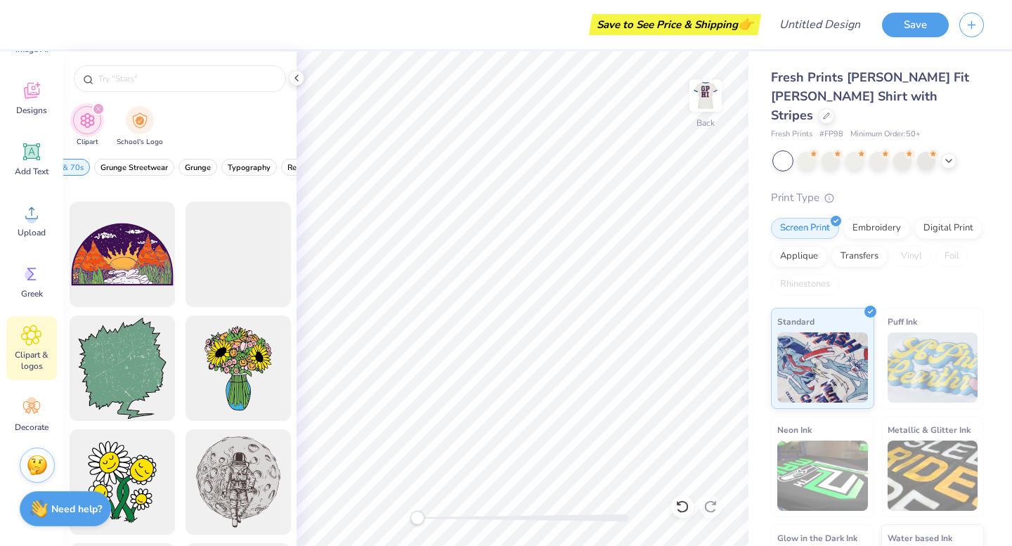
scroll to position [2002, 0]
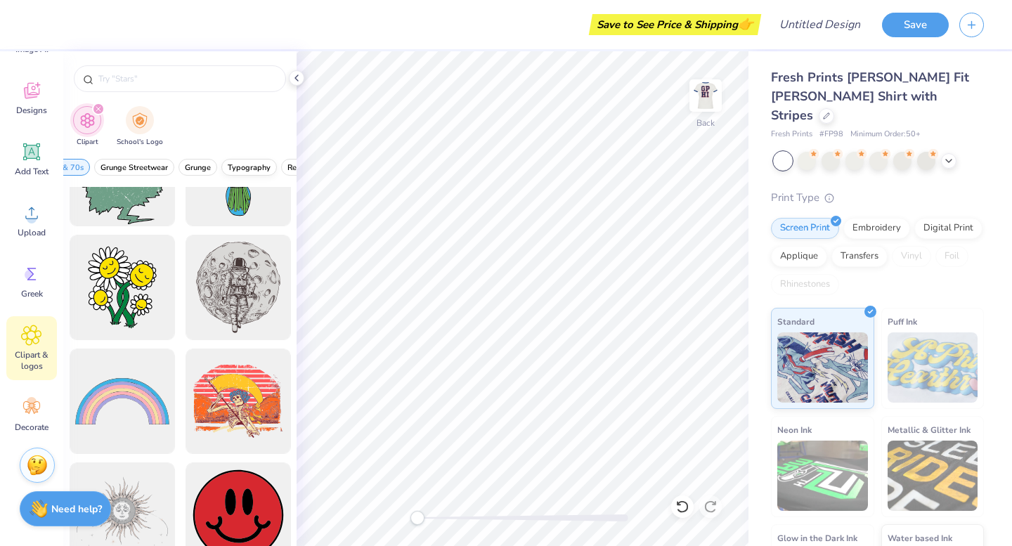
click at [255, 175] on button "Typography" at bounding box center [249, 167] width 56 height 17
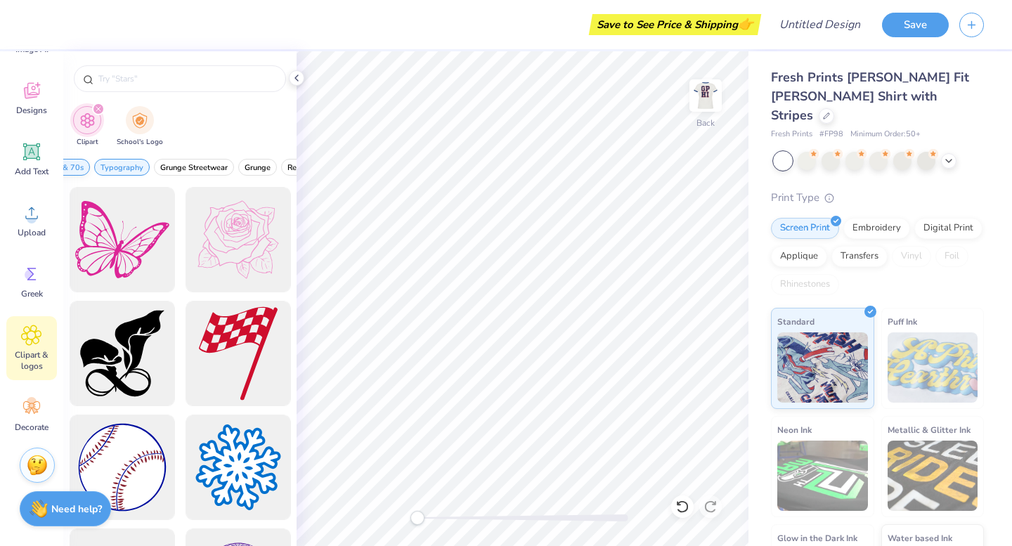
click at [73, 167] on span "60s & 70s" at bounding box center [65, 167] width 37 height 11
click at [140, 171] on span "Graphic Streetwear" at bounding box center [165, 167] width 69 height 11
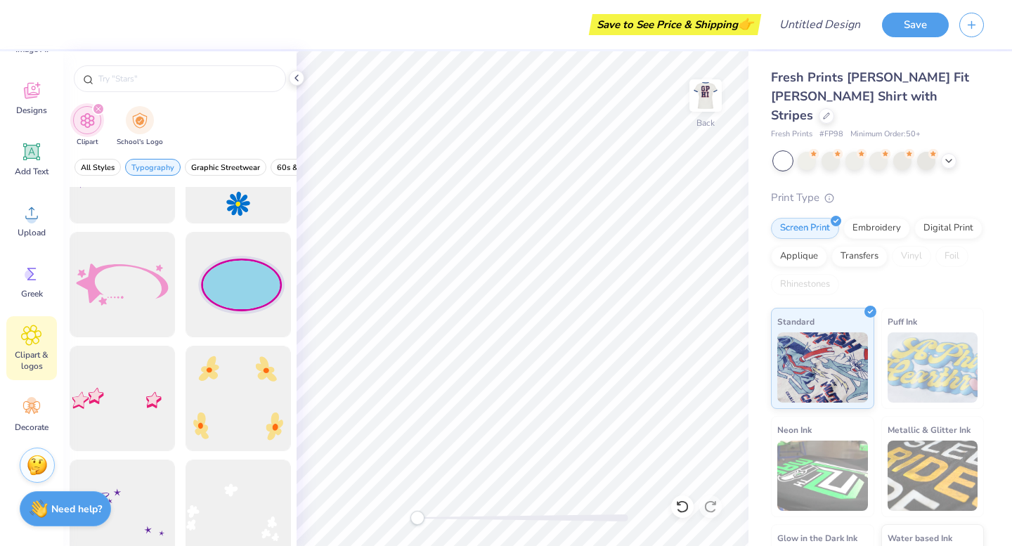
scroll to position [9307, 0]
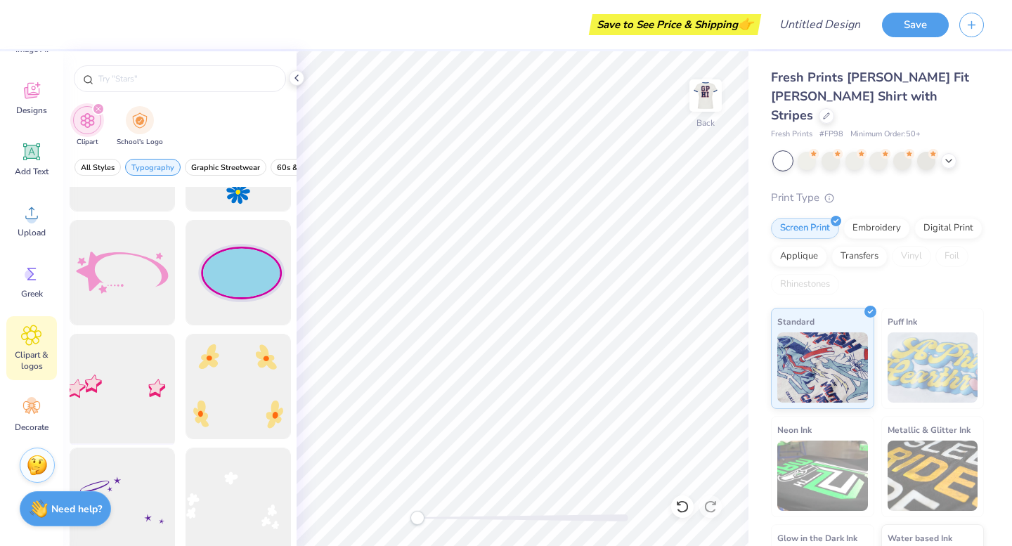
click at [106, 390] on div at bounding box center [122, 387] width 116 height 116
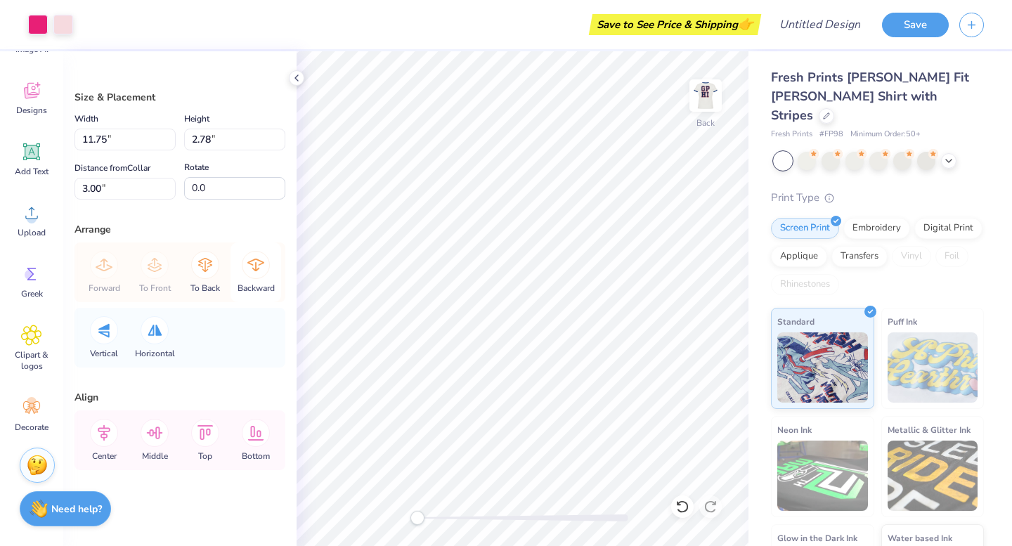
type input "2.43"
type input "2.34"
type input "2.18"
click at [37, 407] on icon at bounding box center [31, 407] width 21 height 21
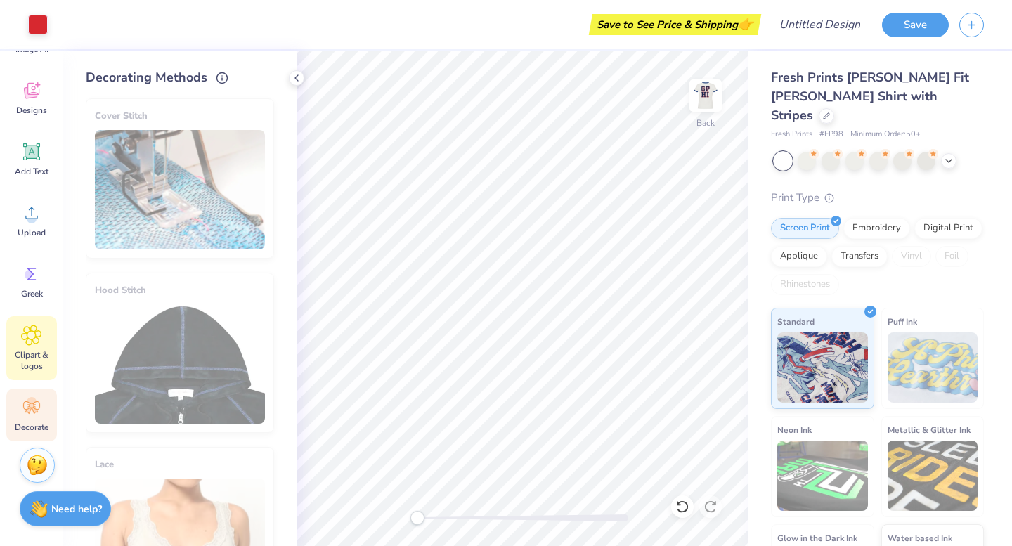
click at [32, 373] on div "Clipart & logos" at bounding box center [31, 348] width 51 height 64
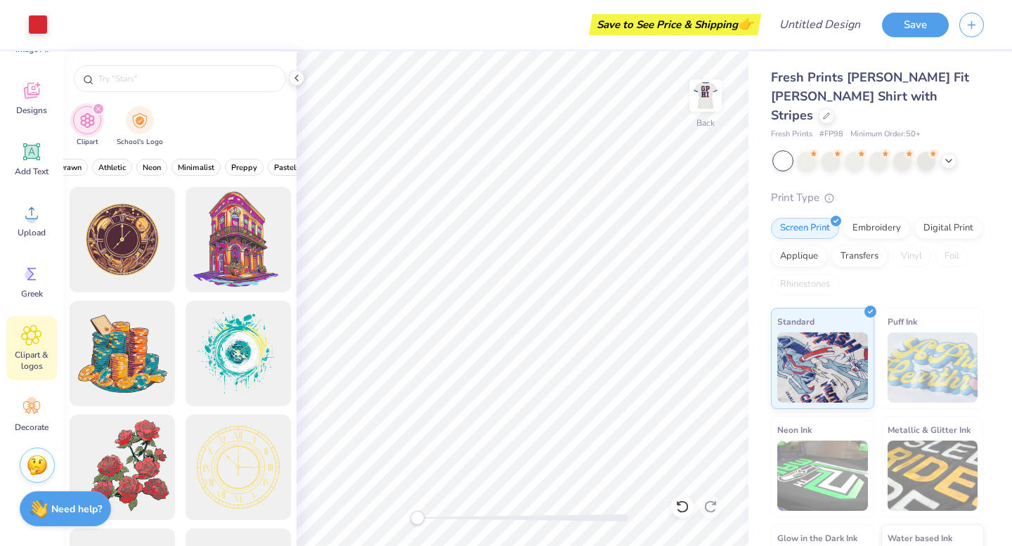
scroll to position [0, 581]
click at [175, 168] on span "Minimalist" at bounding box center [165, 167] width 37 height 11
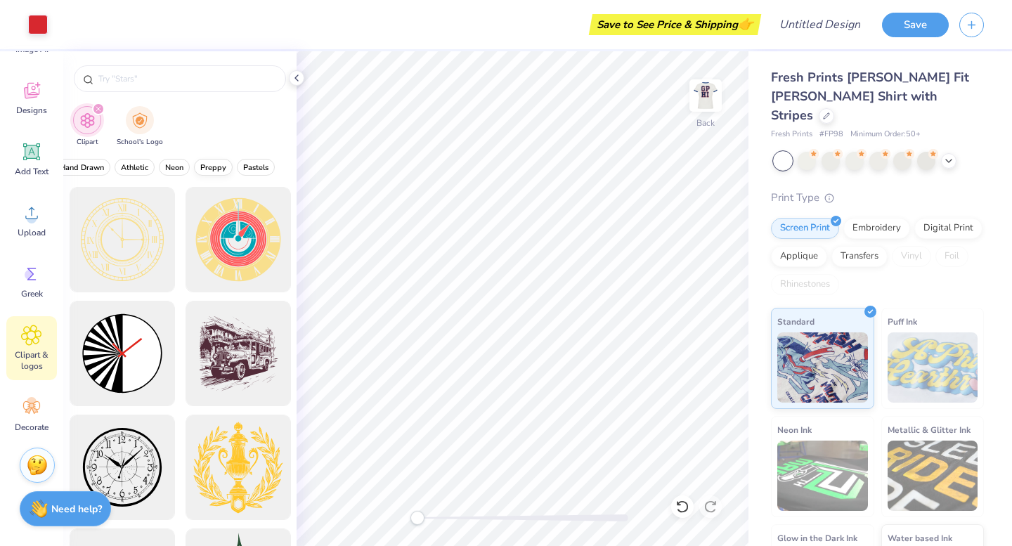
click at [210, 170] on span "Preppy" at bounding box center [213, 167] width 26 height 11
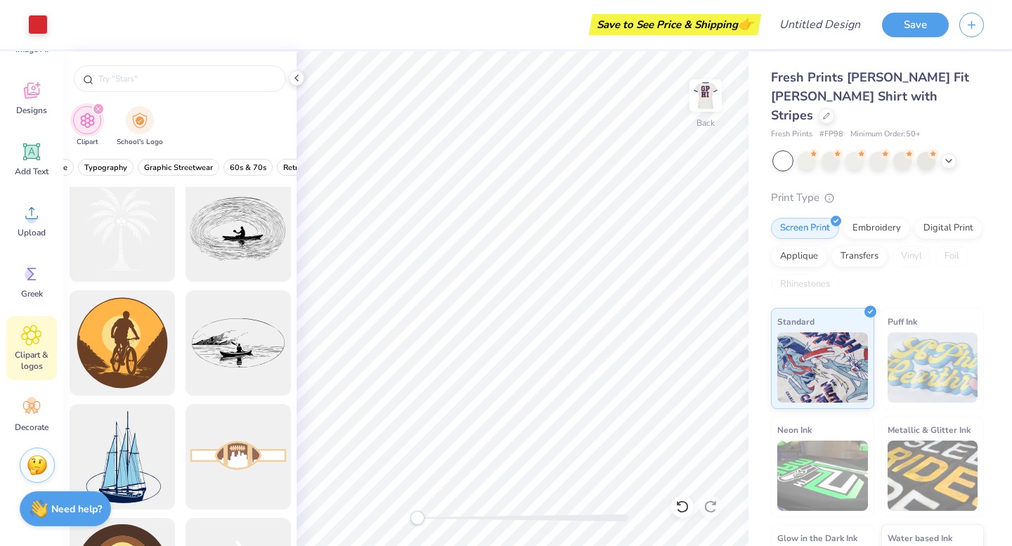
scroll to position [0, 0]
click at [153, 168] on span "Minimalist" at bounding box center [149, 167] width 37 height 11
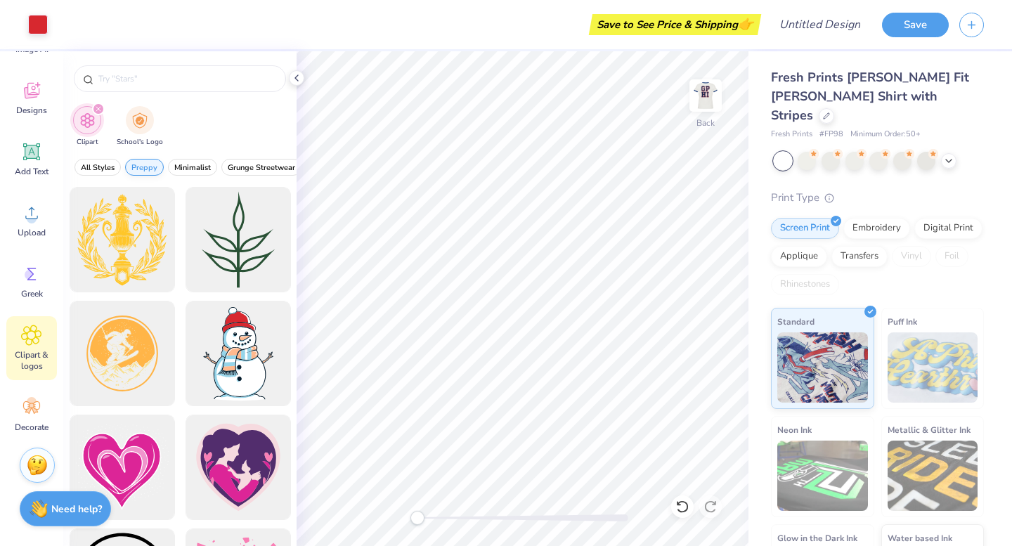
click at [145, 167] on span "Preppy" at bounding box center [144, 167] width 26 height 11
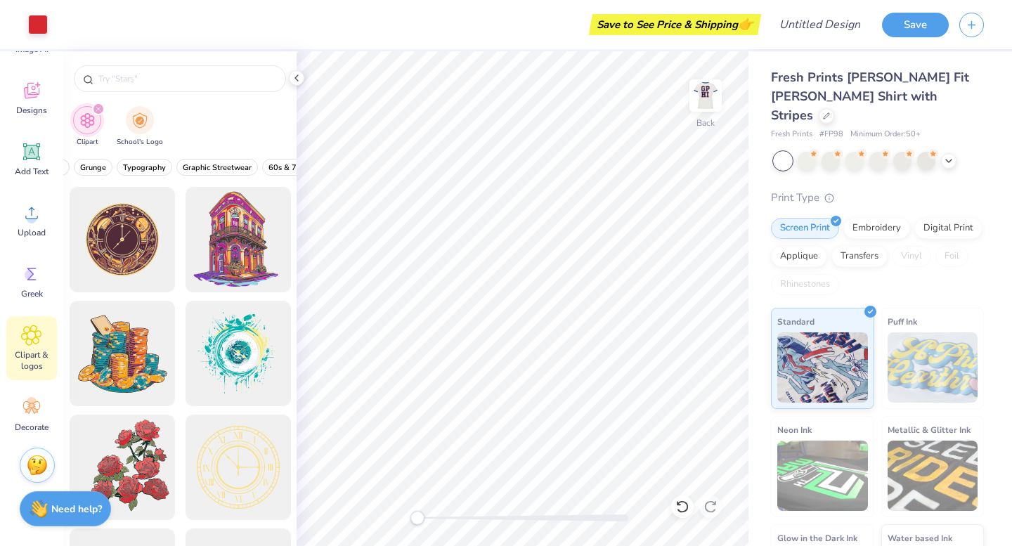
scroll to position [0, 236]
click at [145, 167] on span "Typography" at bounding box center [140, 167] width 43 height 11
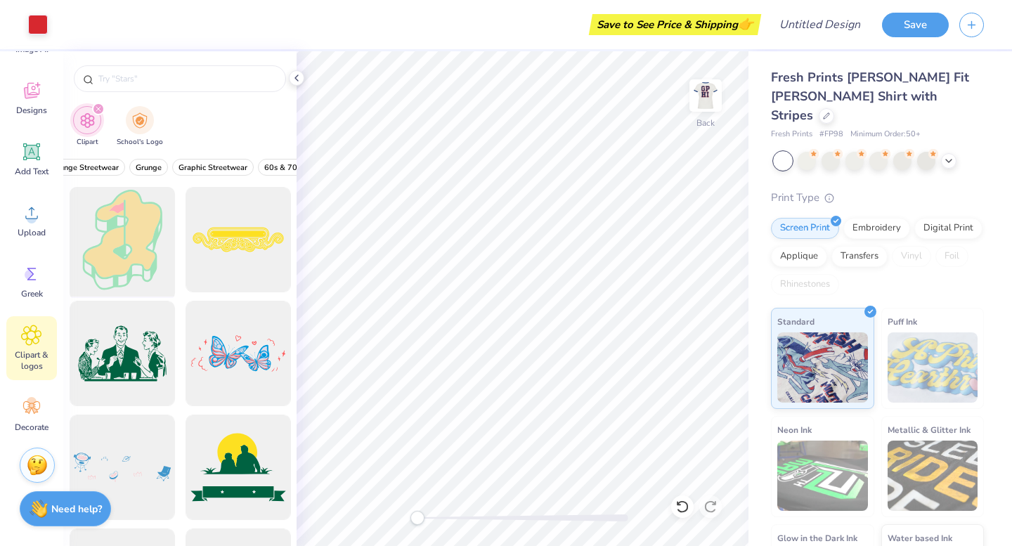
scroll to position [16055, 0]
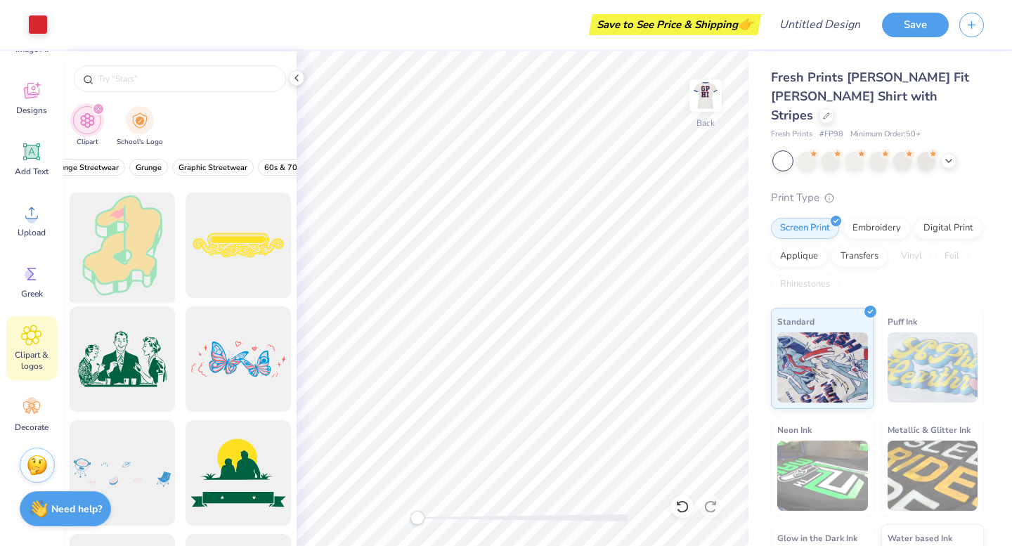
click at [129, 259] on div at bounding box center [122, 246] width 116 height 116
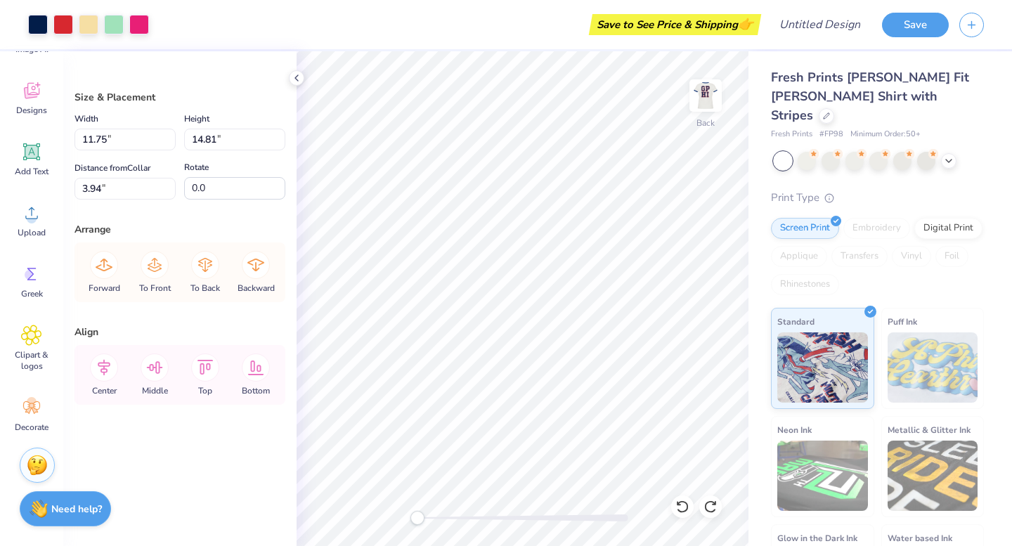
type input "3.00"
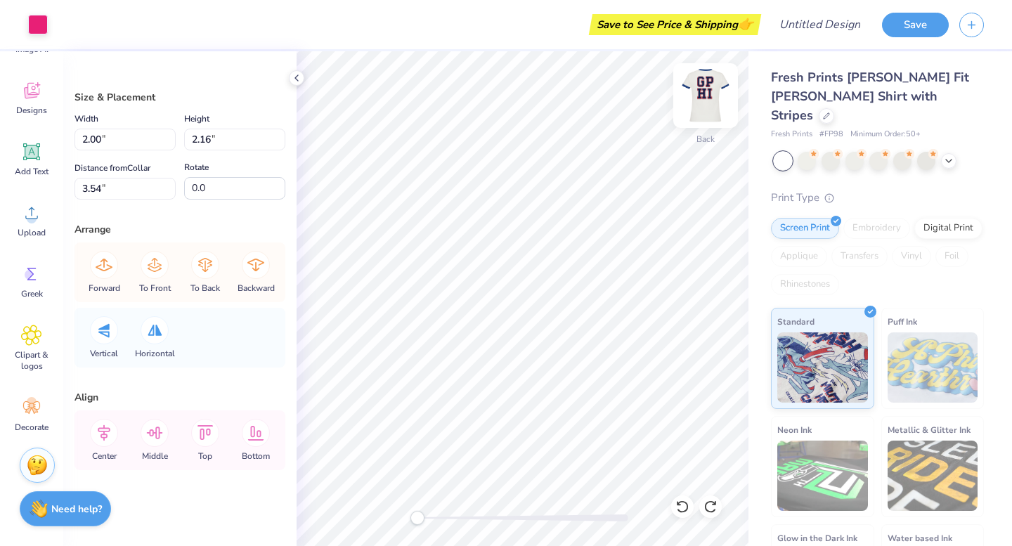
type input "11.75"
type input "14.81"
type input "3.00"
type input "1.80"
type input "1.70"
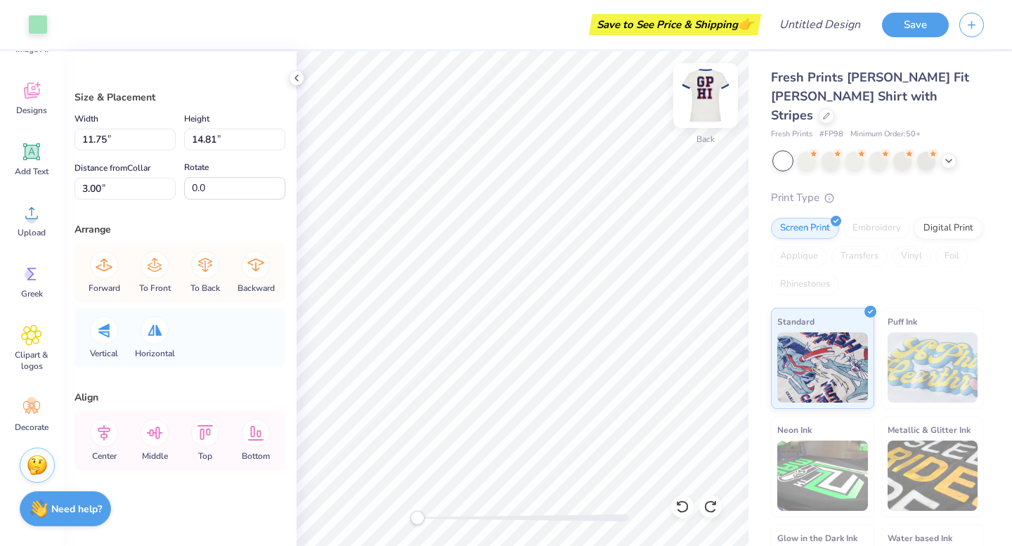
type input "2.37"
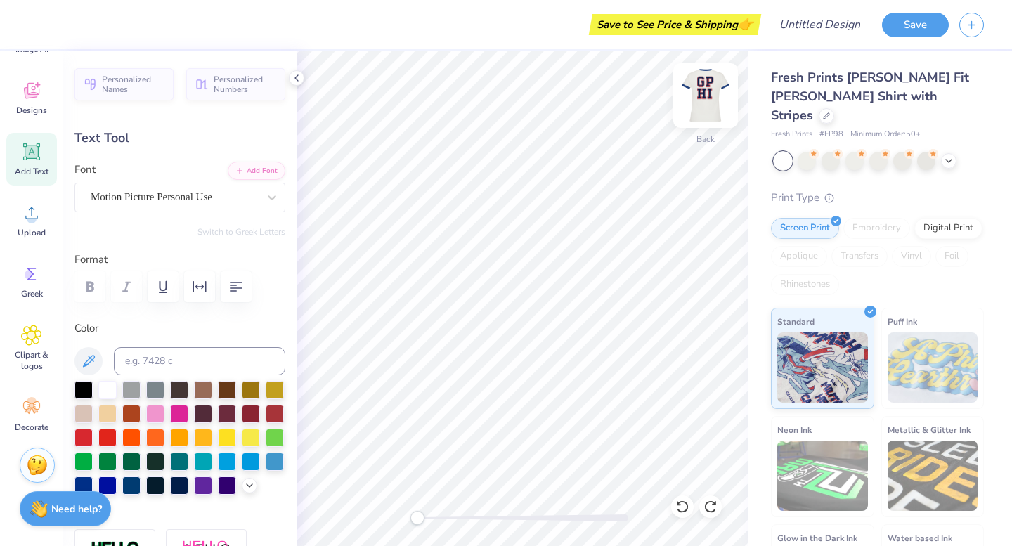
type textarea "phi"
type input "0.0"
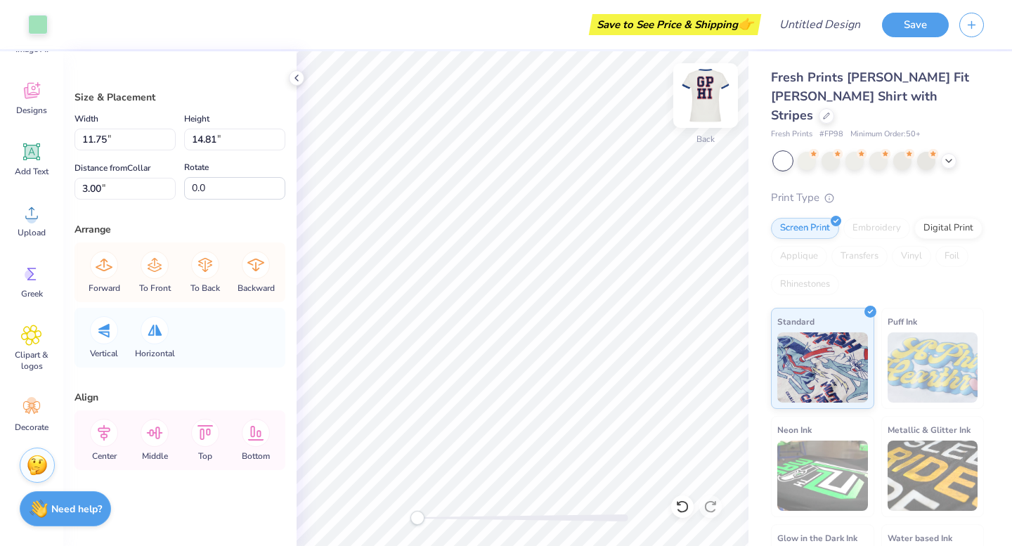
type input "8.78"
type input "11.05"
type input "11.75"
type input "14.81"
type input "11.21"
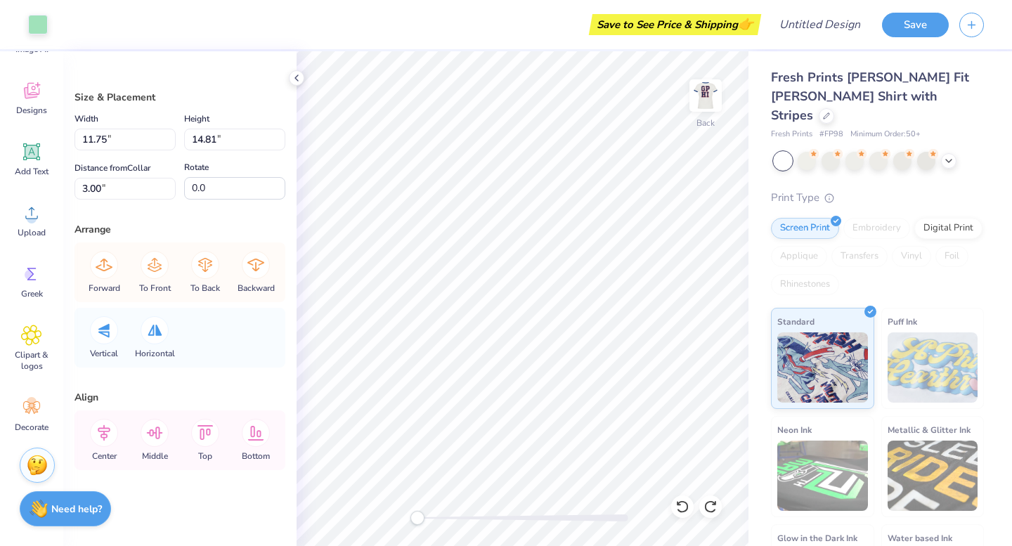
type input "12.69"
type input "3.27"
type input "8.58"
type input "9.72"
type input "11.21"
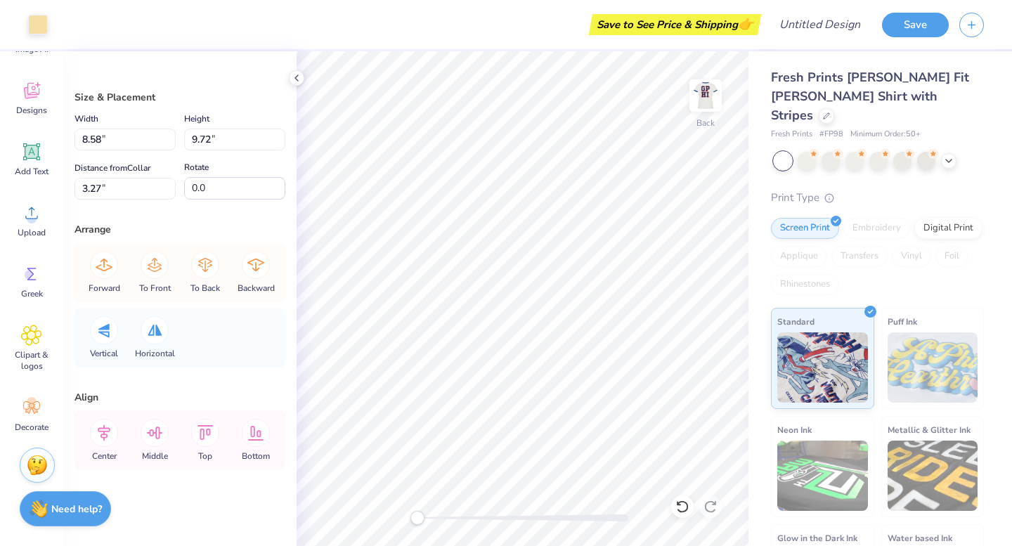
type input "12.69"
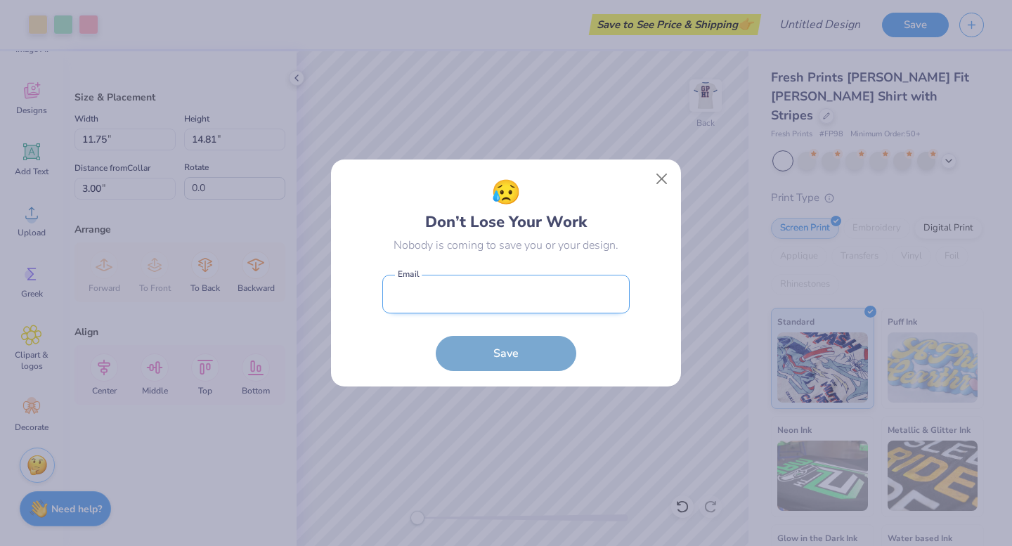
click at [547, 288] on body "Art colors Save to See Price & Shipping 👉 Design Title Save Image AI Designs Ad…" at bounding box center [506, 273] width 1012 height 546
click at [666, 178] on button "Close" at bounding box center [662, 179] width 27 height 27
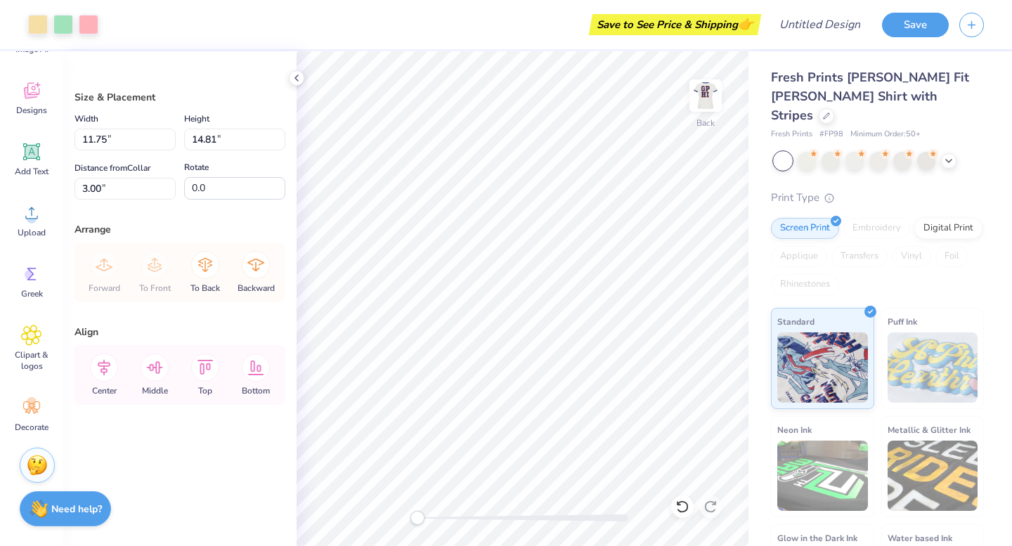
type input "8.16"
type input "10.28"
type input "4.38"
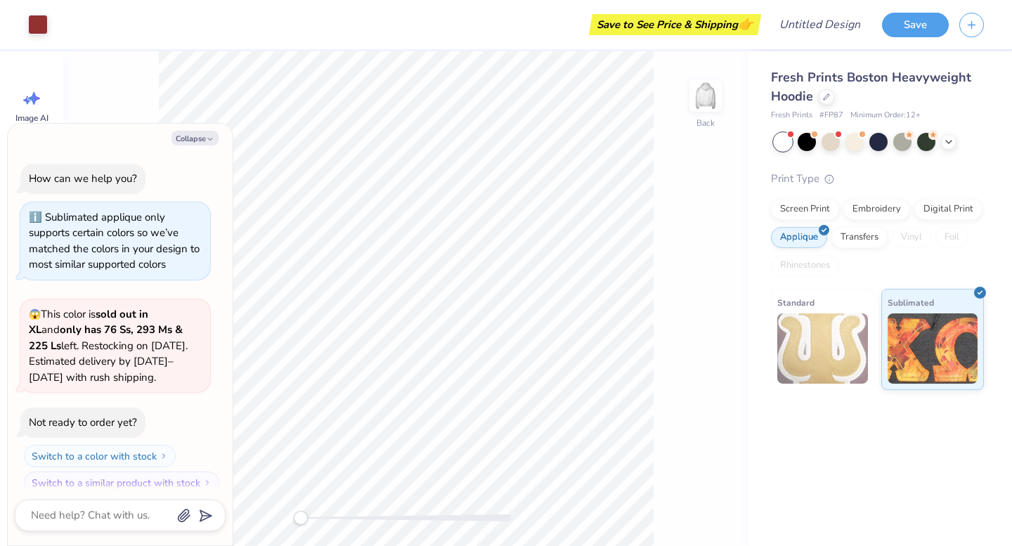
scroll to position [12, 0]
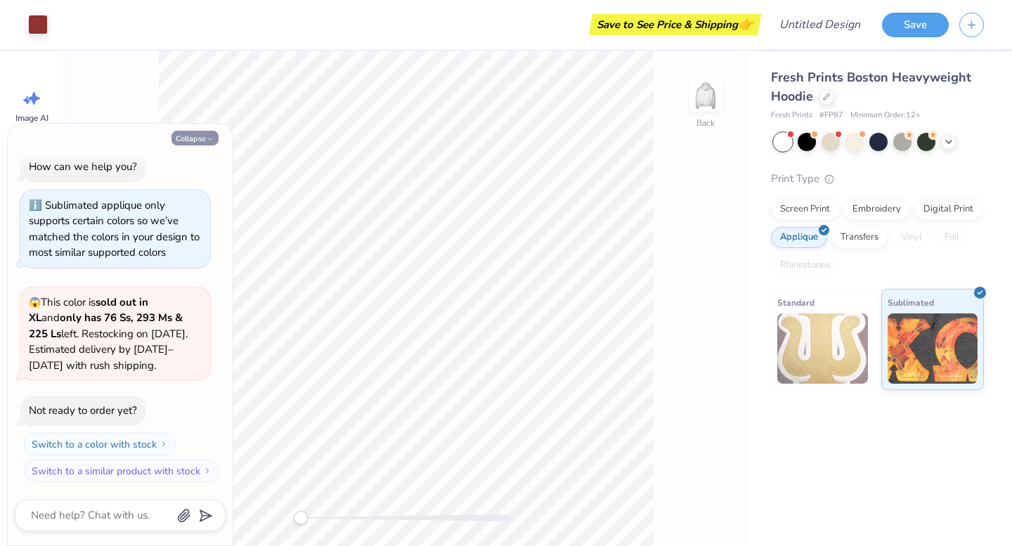
click at [205, 137] on button "Collapse" at bounding box center [195, 138] width 47 height 15
type textarea "x"
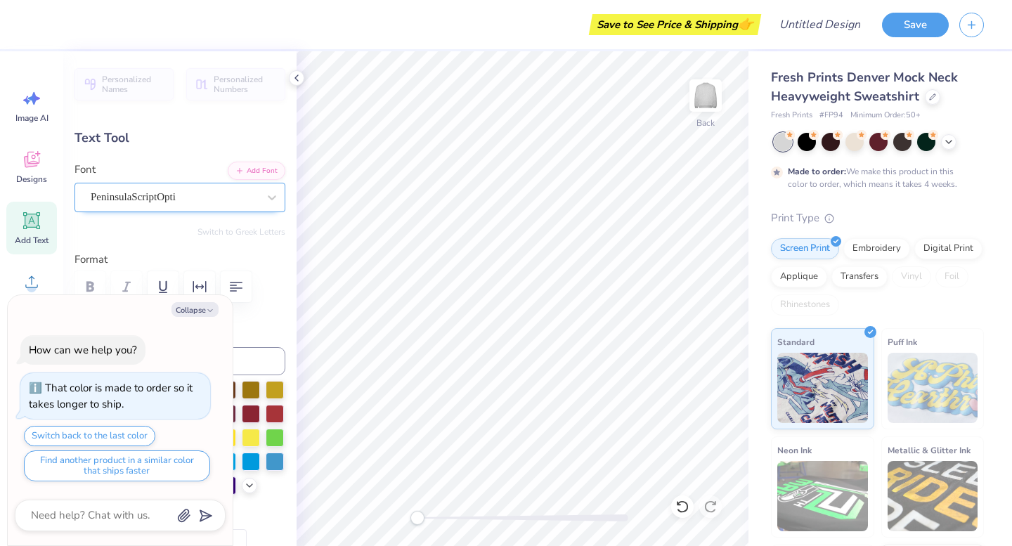
click at [253, 195] on div "PeninsulaScriptOpti" at bounding box center [174, 197] width 170 height 22
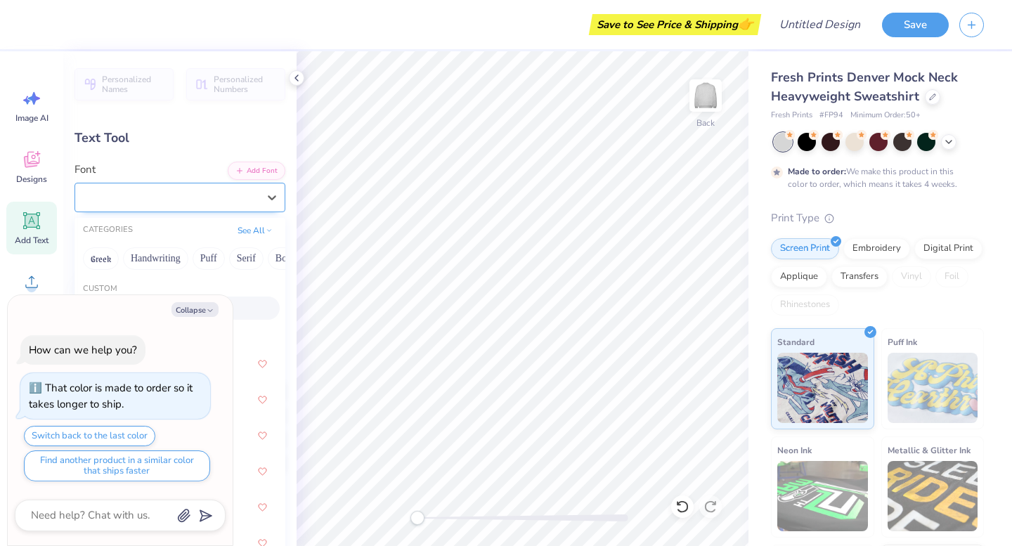
type textarea "x"
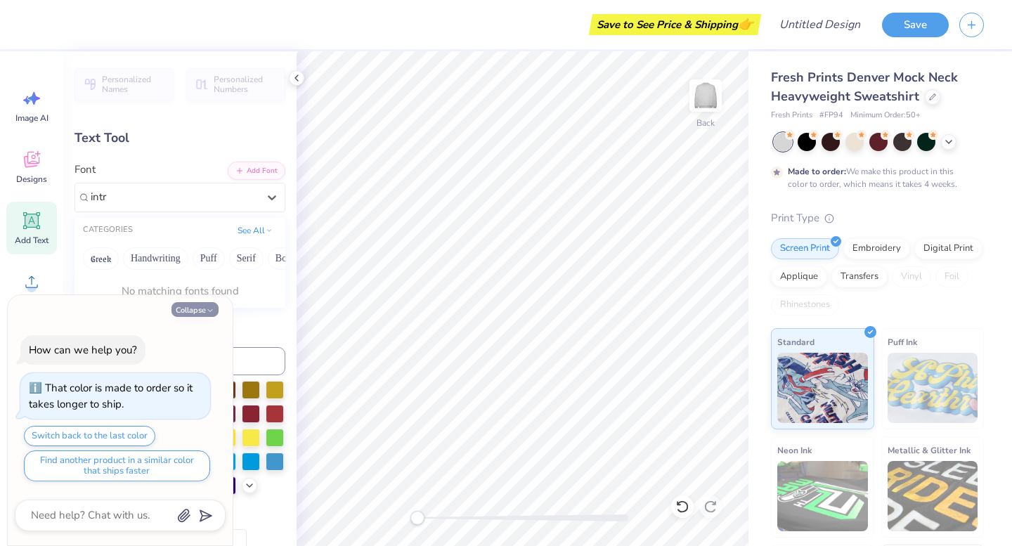
type input "intr"
click at [181, 309] on button "Collapse" at bounding box center [195, 309] width 47 height 15
type textarea "x"
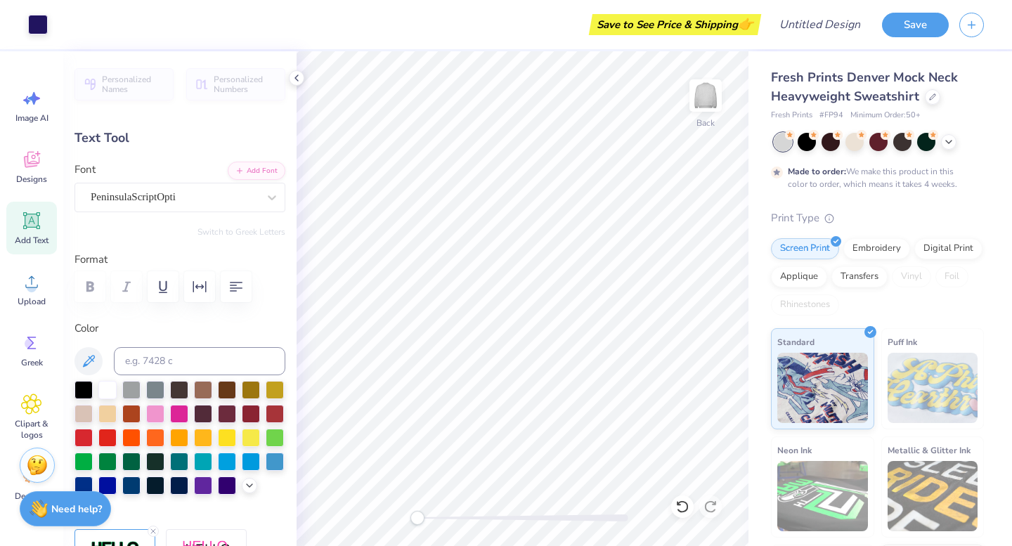
type input "0.0"
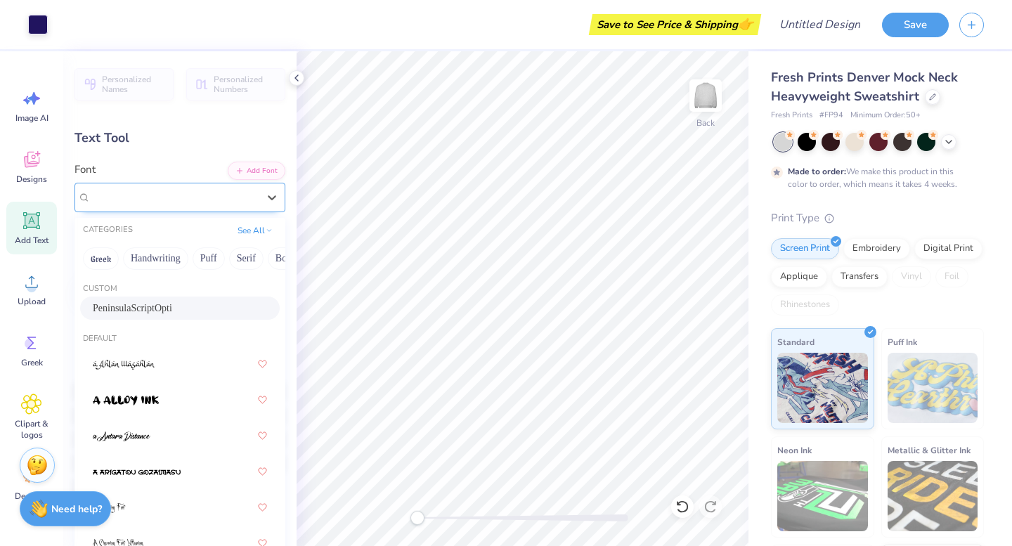
click at [210, 195] on div "PeninsulaScriptOpti" at bounding box center [174, 197] width 170 height 22
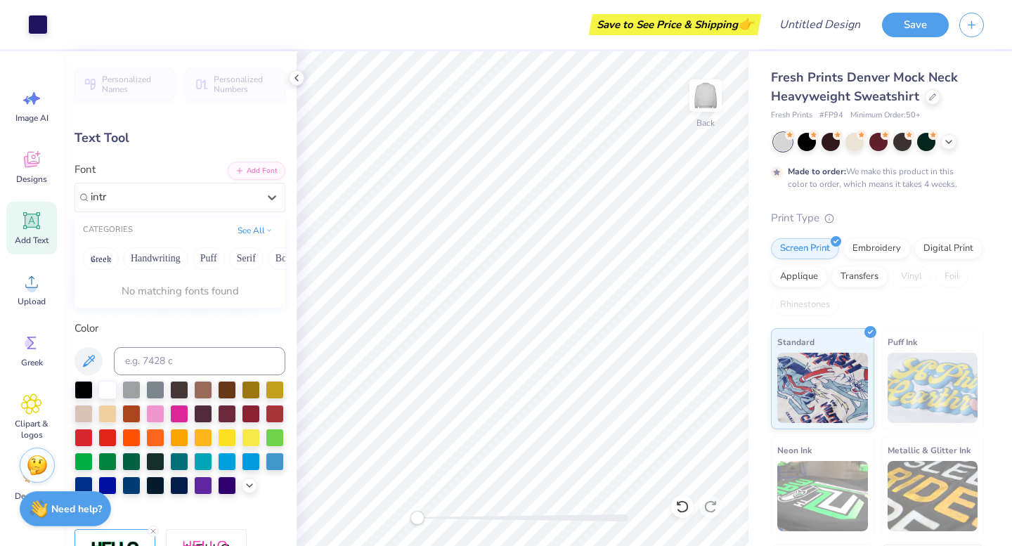
type input "intr"
